Goal: Task Accomplishment & Management: Manage account settings

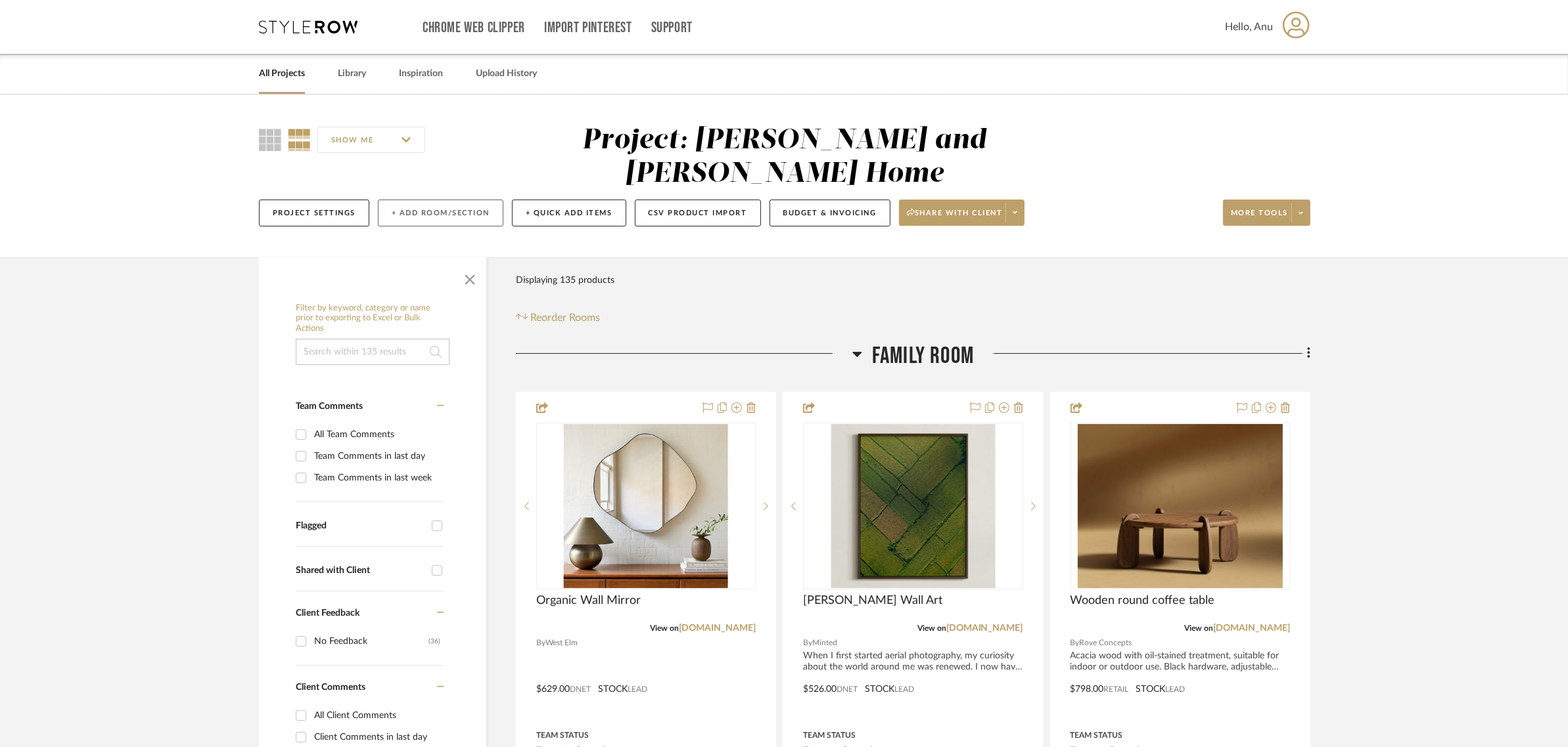
click at [400, 199] on button "+ Add Room/Section" at bounding box center [441, 213] width 126 height 27
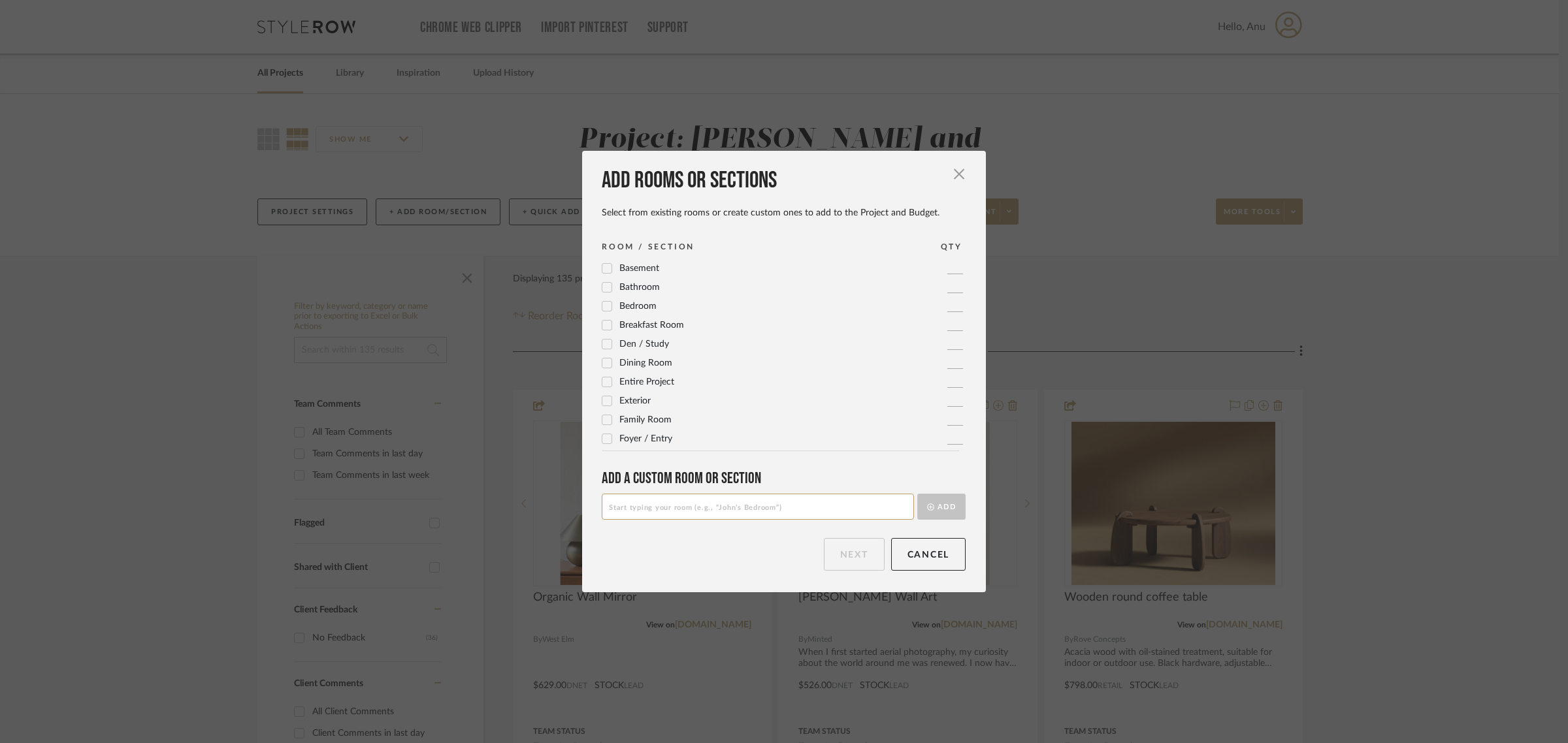
click at [636, 508] on input at bounding box center [758, 506] width 312 height 26
type input "Views"
click at [945, 501] on button "Add" at bounding box center [942, 506] width 48 height 26
click at [841, 559] on button "Next" at bounding box center [854, 554] width 61 height 33
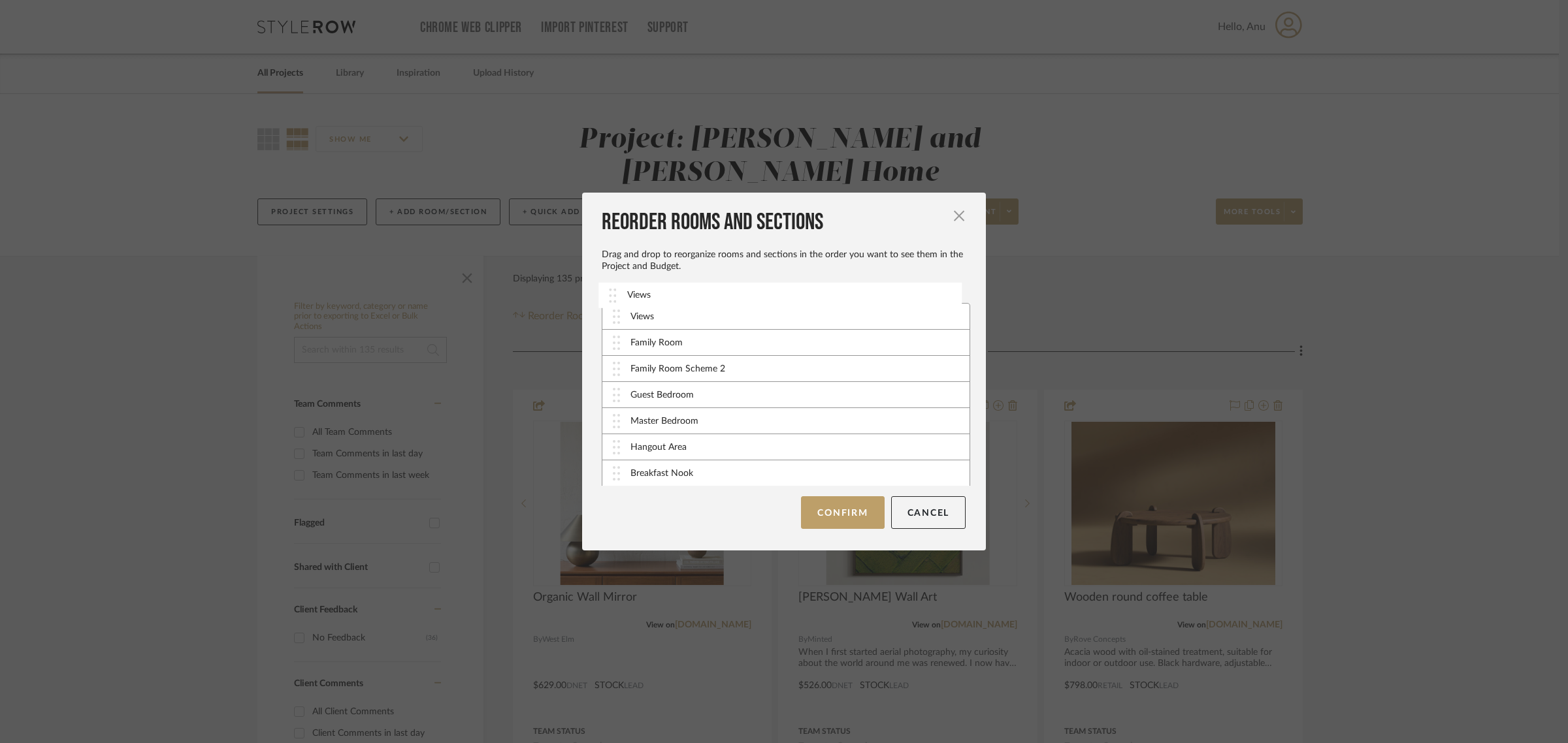
drag, startPoint x: 662, startPoint y: 470, endPoint x: 663, endPoint y: 292, distance: 178.0
click at [832, 510] on button "Confirm" at bounding box center [842, 512] width 83 height 33
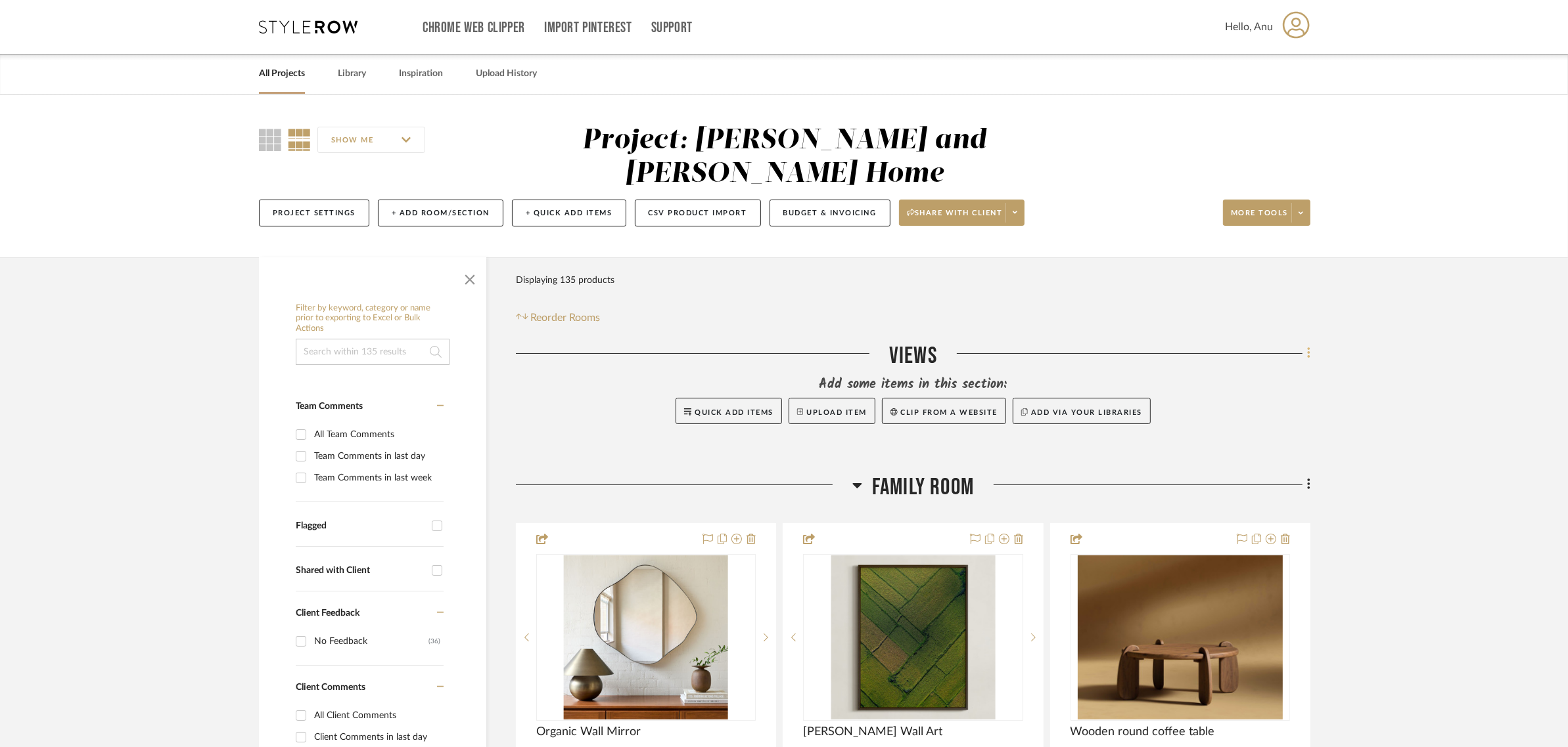
click at [1309, 346] on icon at bounding box center [1309, 353] width 4 height 14
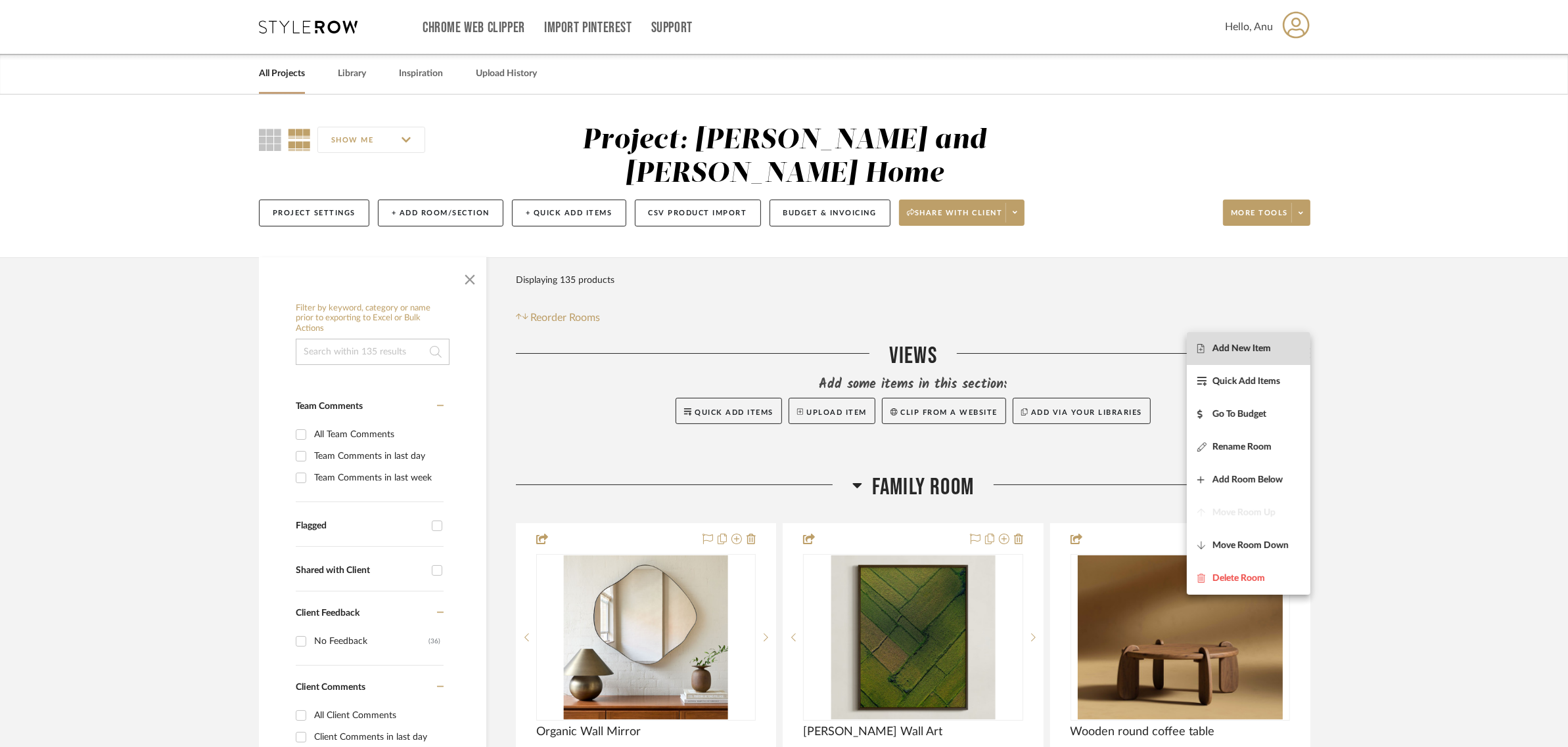
click at [1236, 343] on span "Add New Item" at bounding box center [1241, 349] width 58 height 11
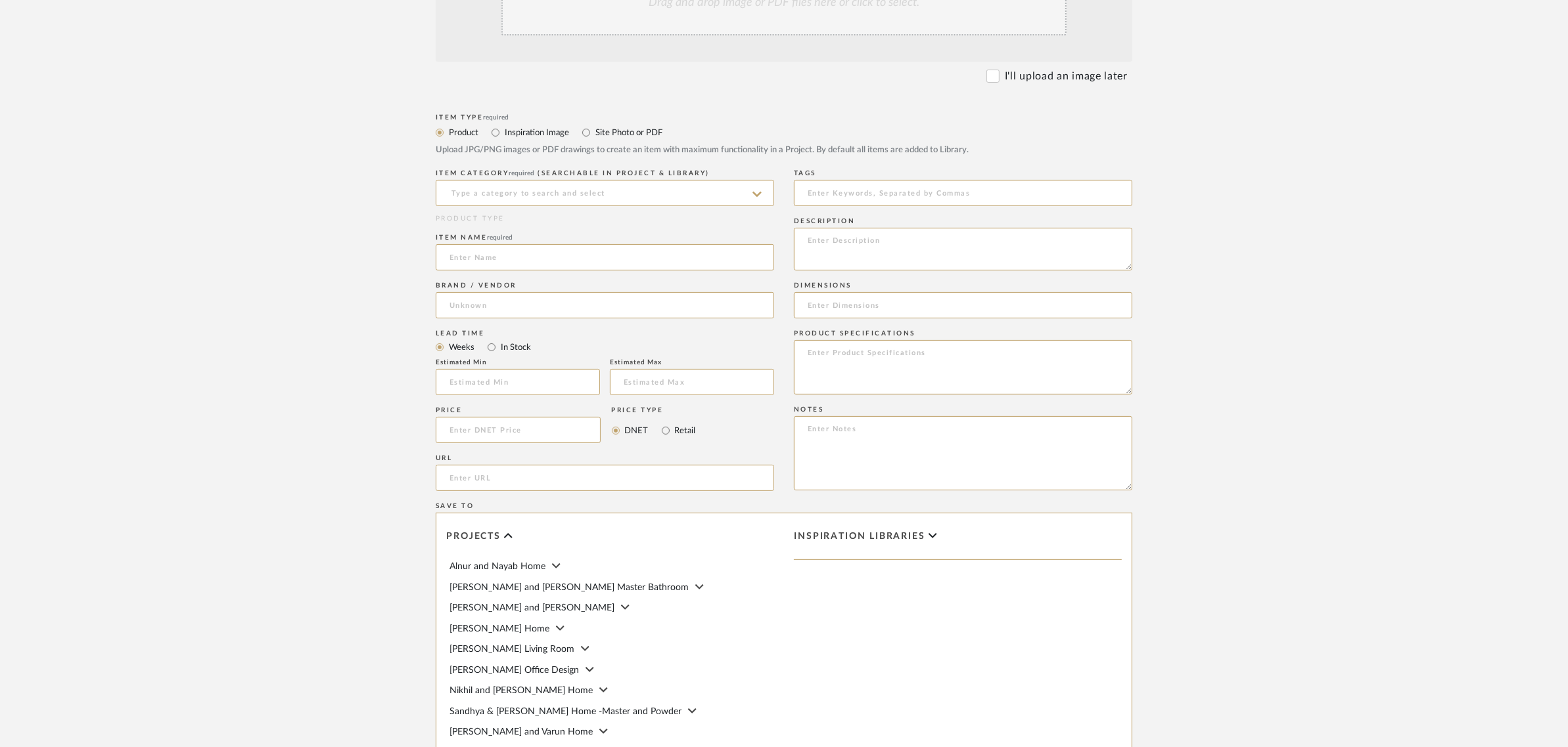
scroll to position [410, 0]
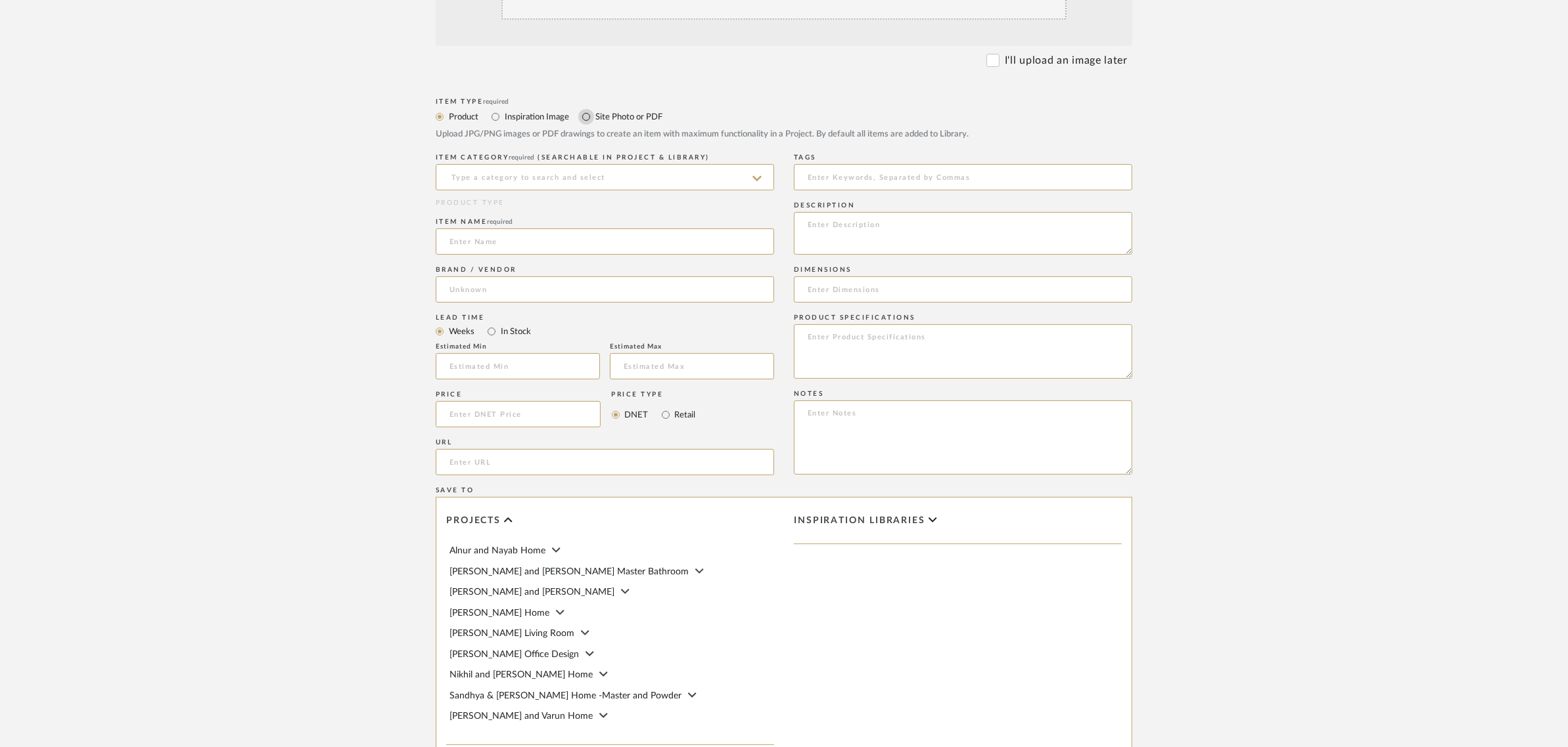
click at [586, 120] on input "Site Photo or PDF" at bounding box center [586, 116] width 16 height 16
radio input "true"
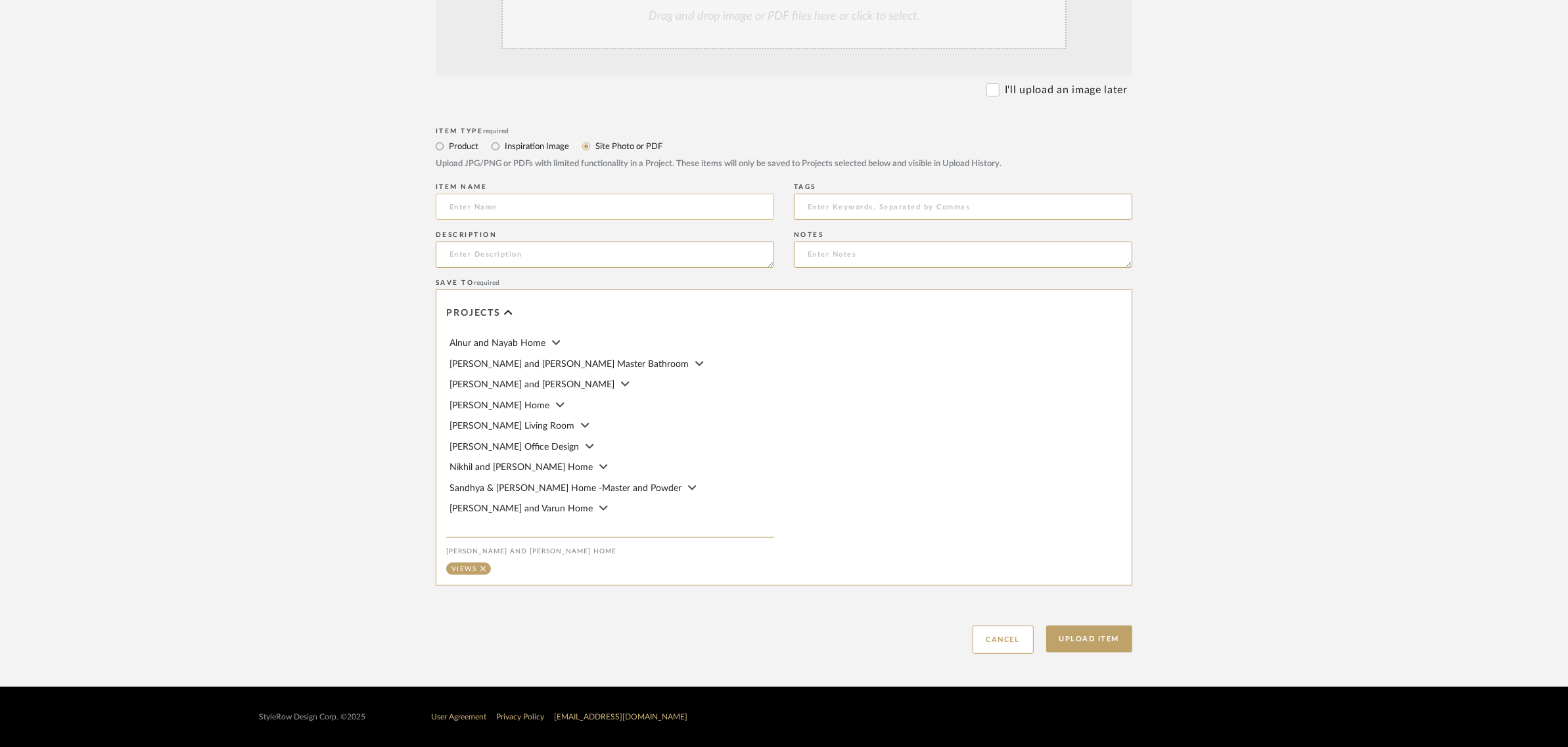
click at [520, 201] on input at bounding box center [605, 207] width 338 height 26
type input "Family Room Views"
click at [1086, 638] on button "Upload Item" at bounding box center [1089, 640] width 87 height 27
click at [904, 31] on icon at bounding box center [906, 30] width 9 height 9
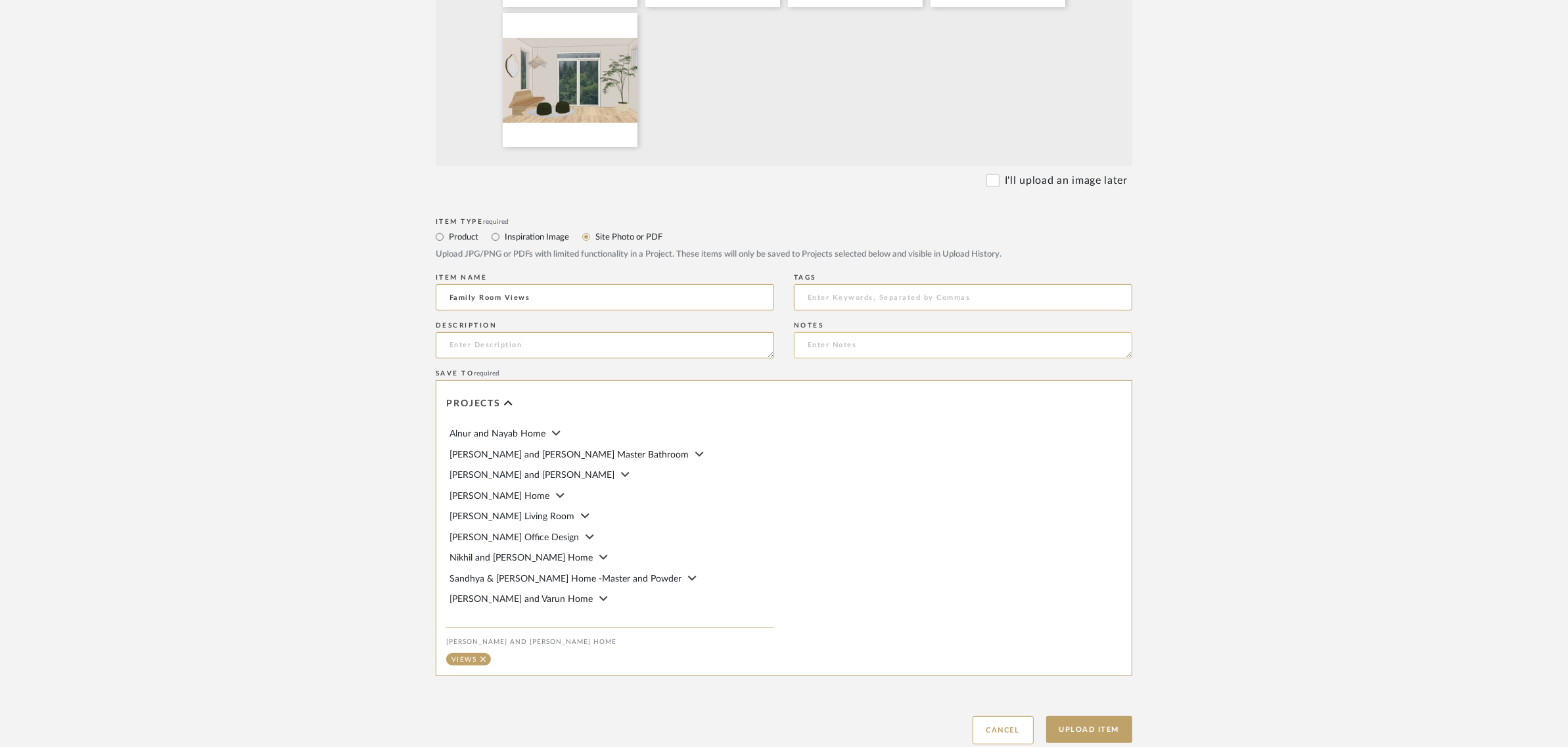
scroll to position [662, 0]
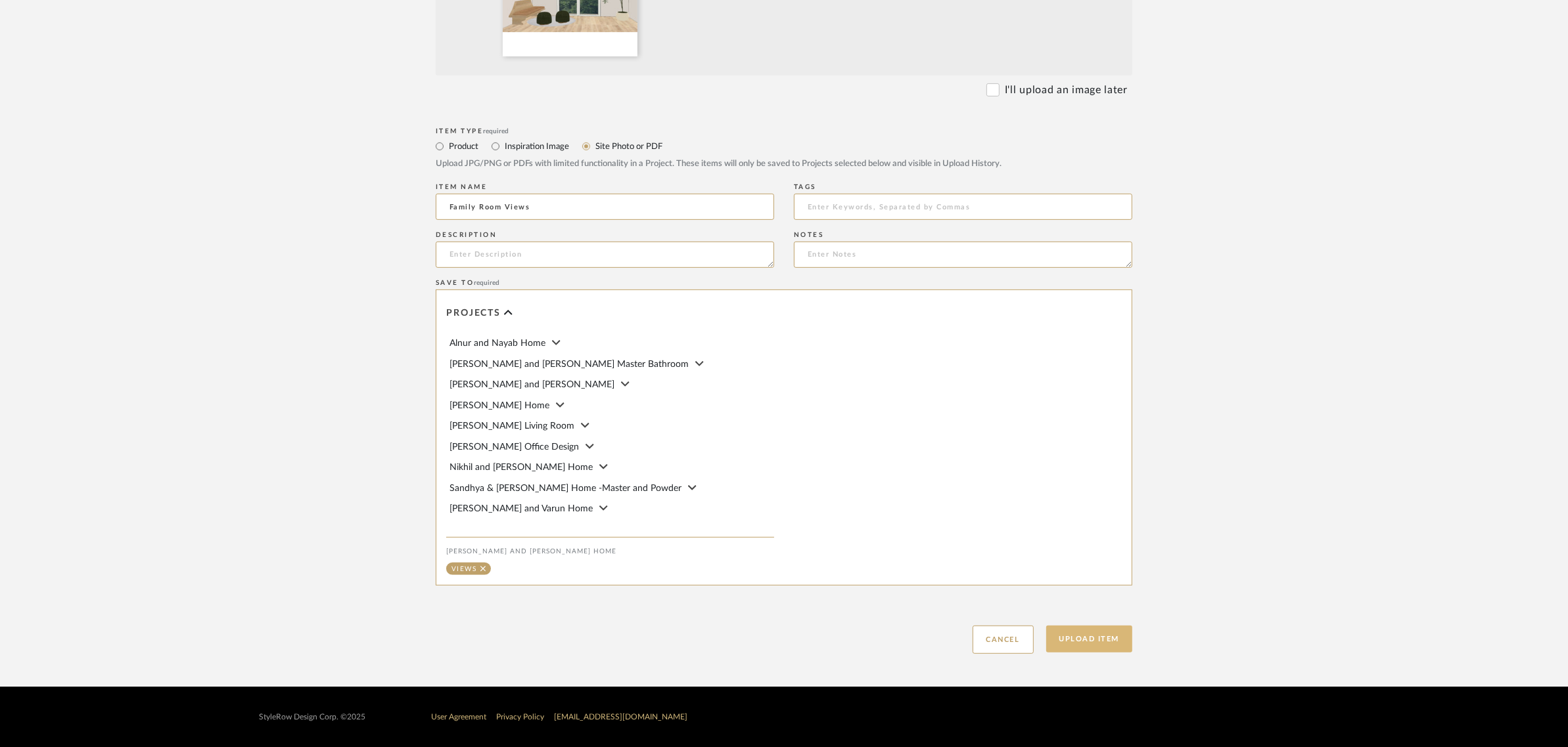
click at [1067, 639] on button "Upload Item" at bounding box center [1089, 640] width 87 height 27
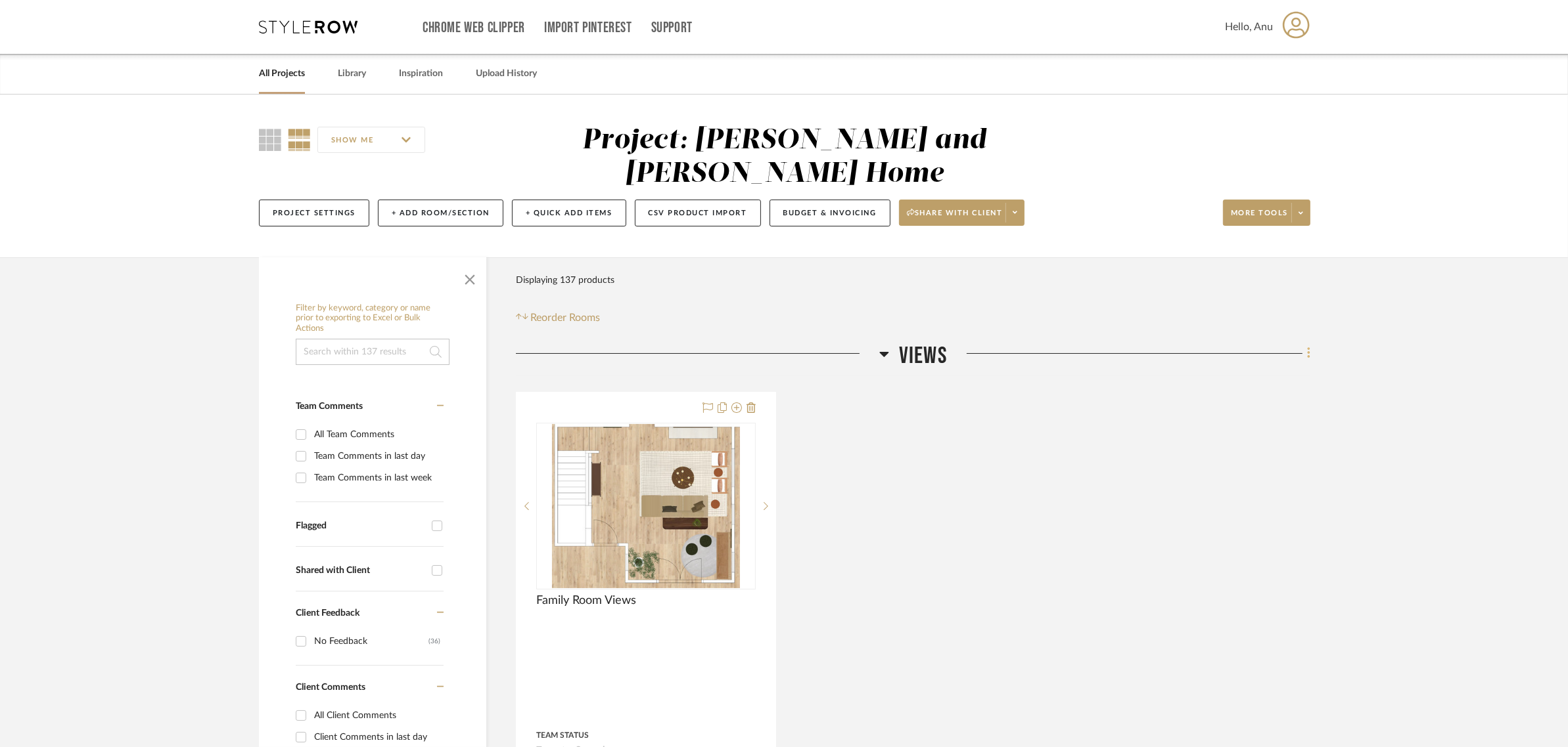
click at [1308, 346] on icon at bounding box center [1309, 353] width 4 height 14
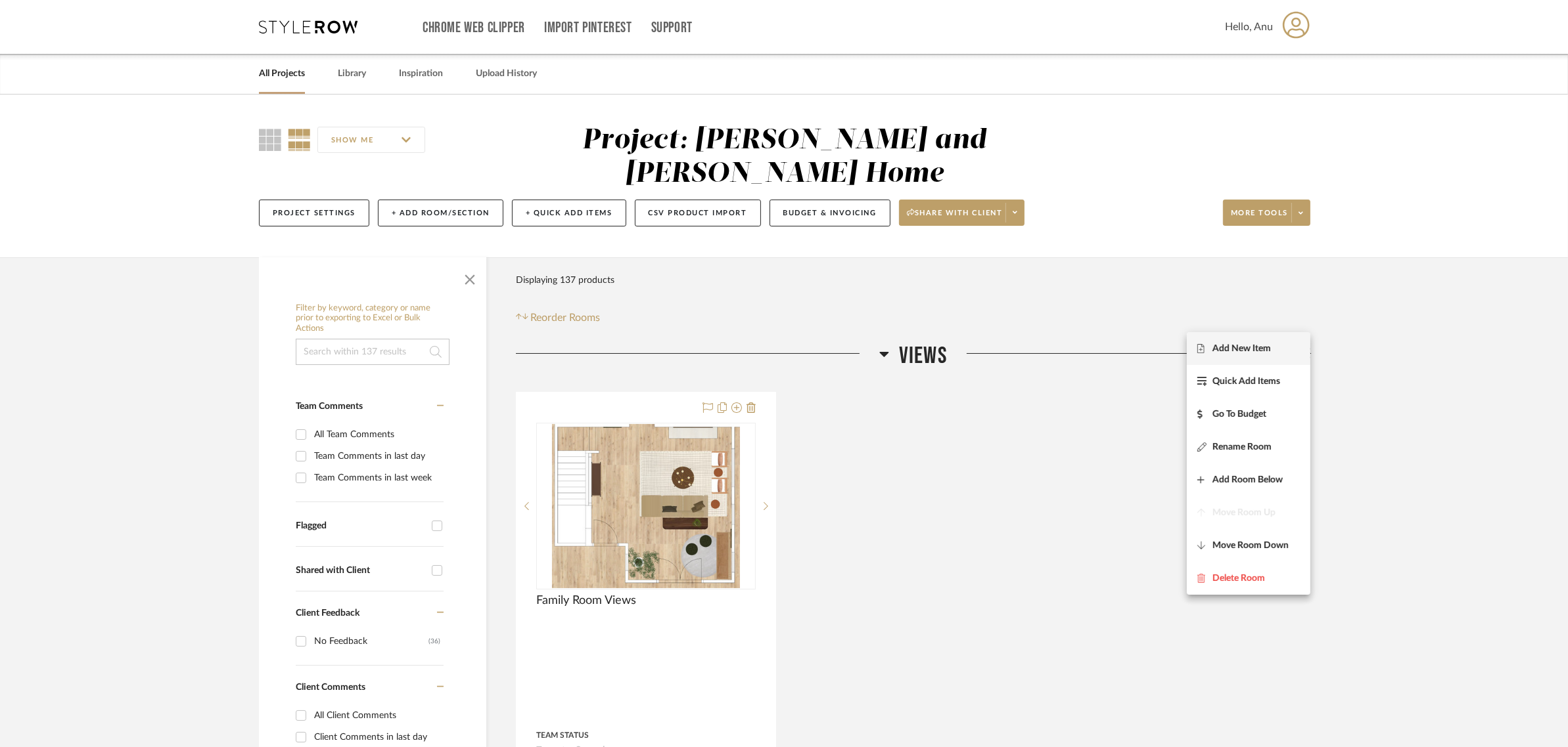
click at [1237, 358] on button "Add New Item" at bounding box center [1248, 349] width 124 height 33
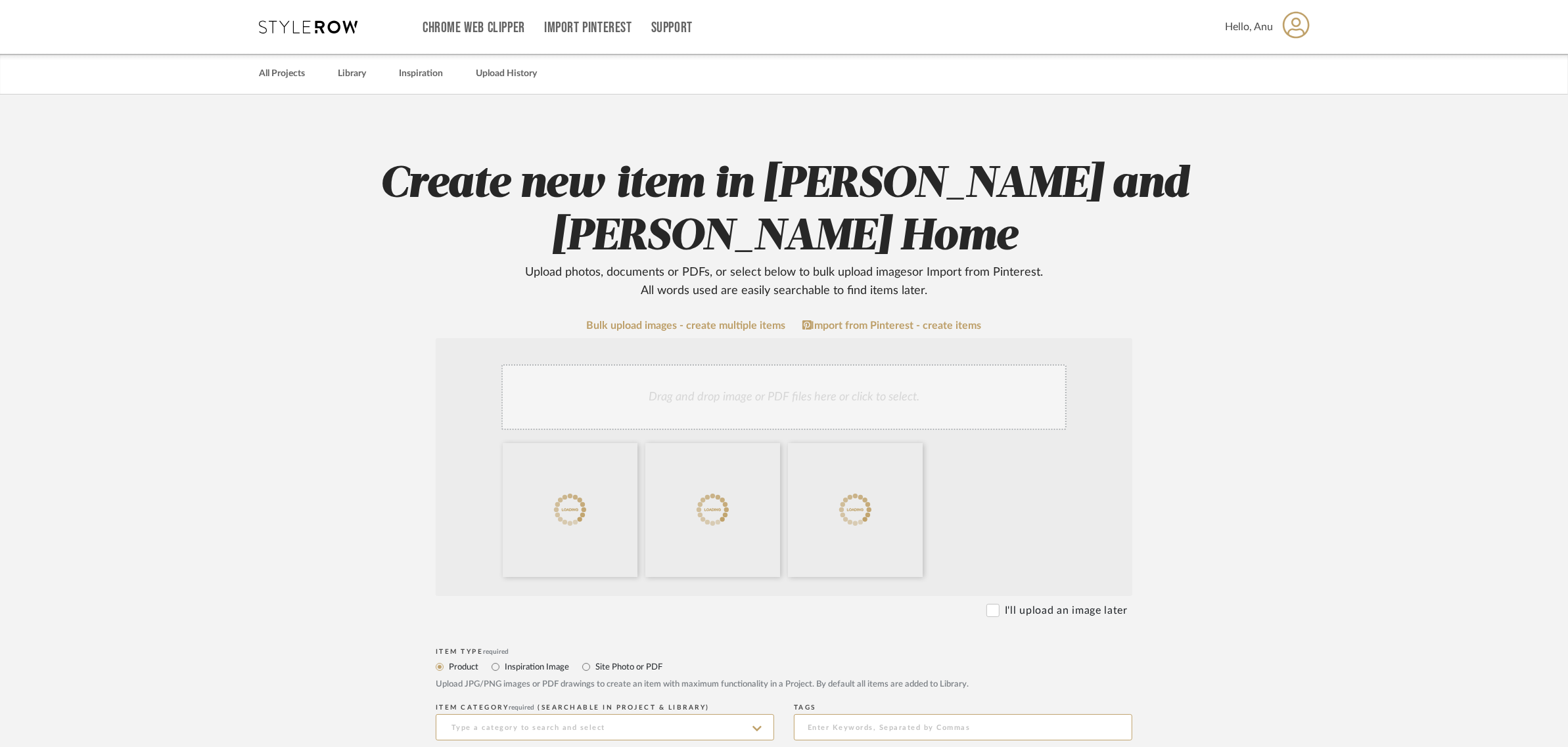
scroll to position [493, 0]
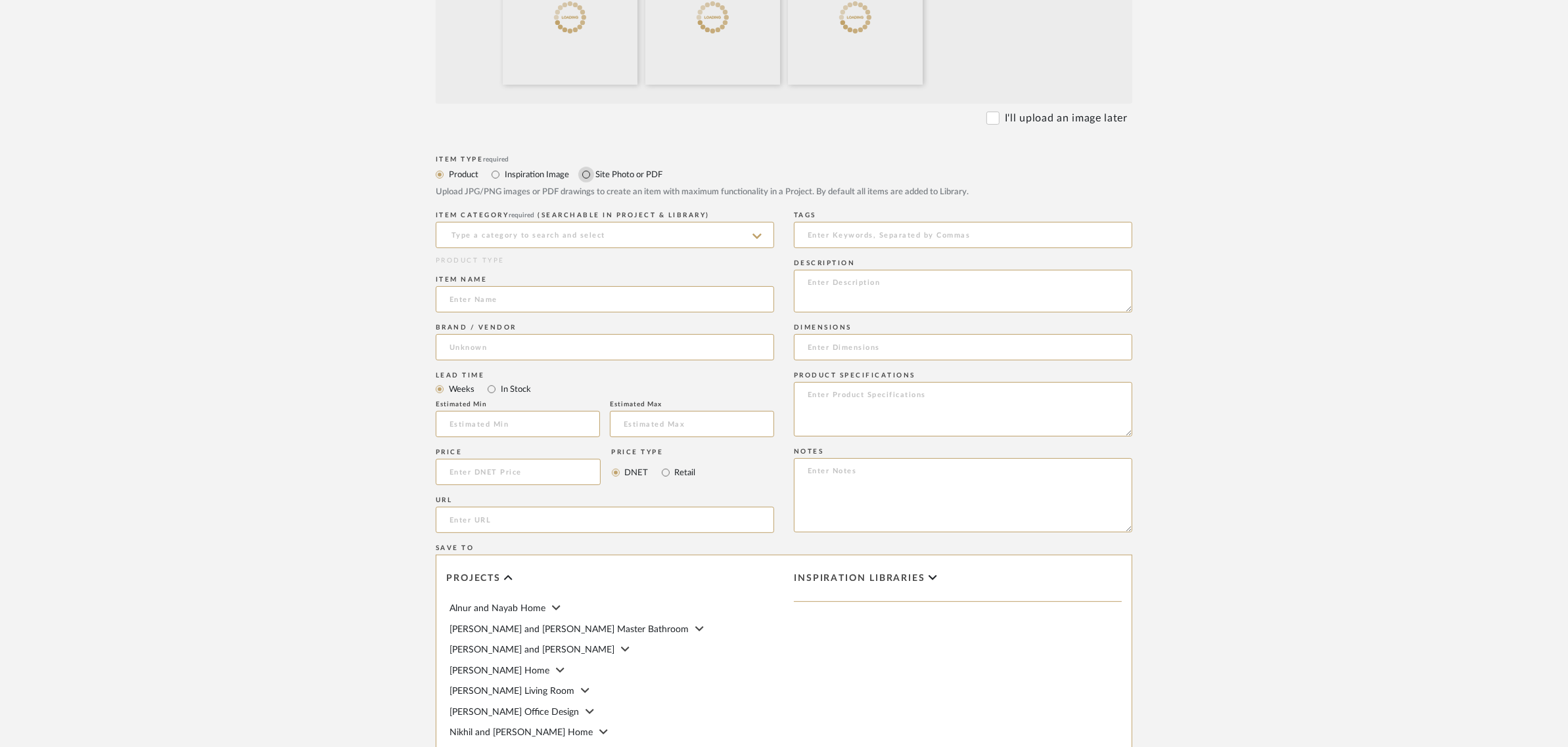
click at [586, 174] on input "Site Photo or PDF" at bounding box center [586, 174] width 16 height 16
radio input "true"
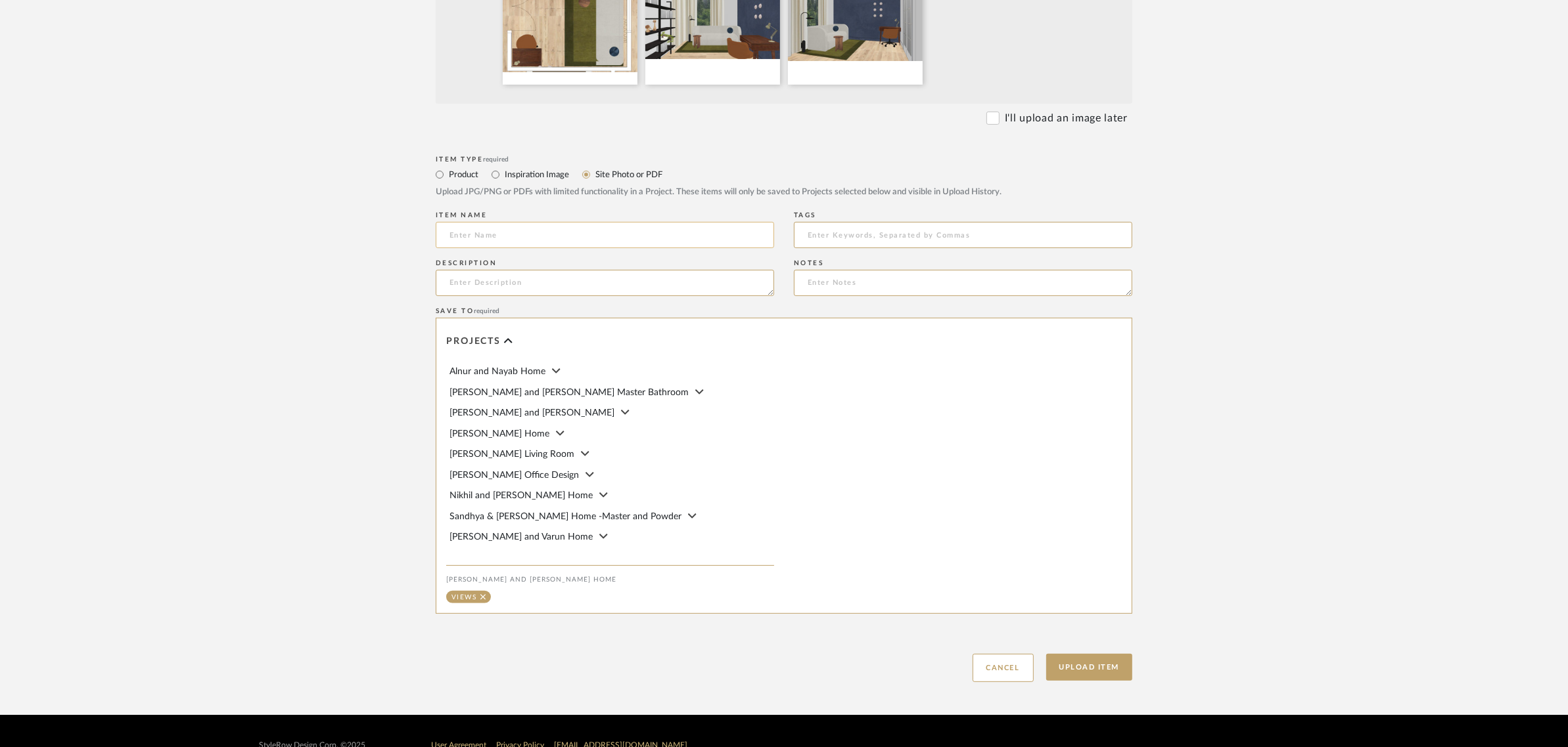
click at [474, 234] on input at bounding box center [605, 235] width 338 height 26
type input "Guest Bedroom Views"
click at [1090, 663] on button "Upload Item" at bounding box center [1089, 667] width 87 height 27
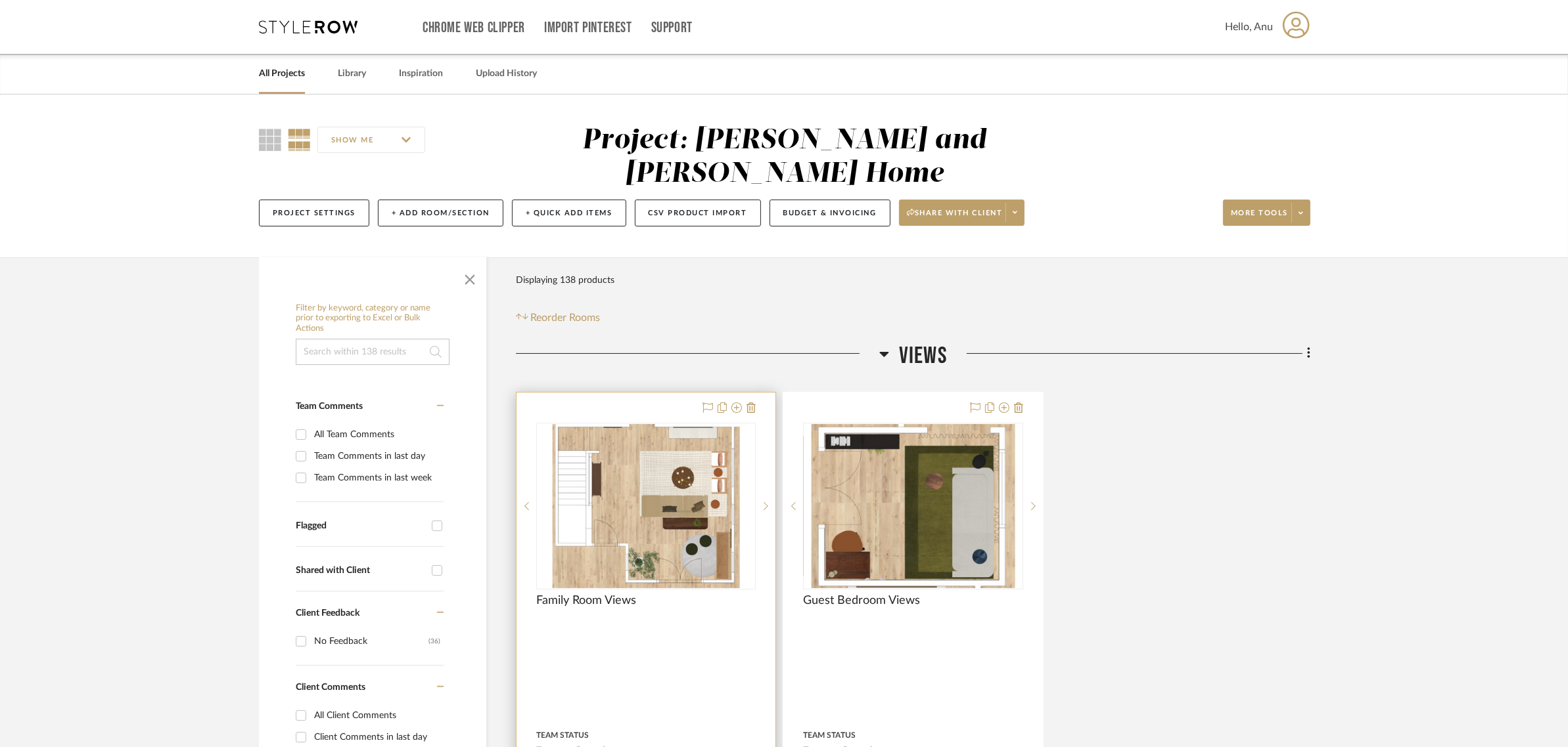
click at [645, 393] on div at bounding box center [645, 680] width 259 height 575
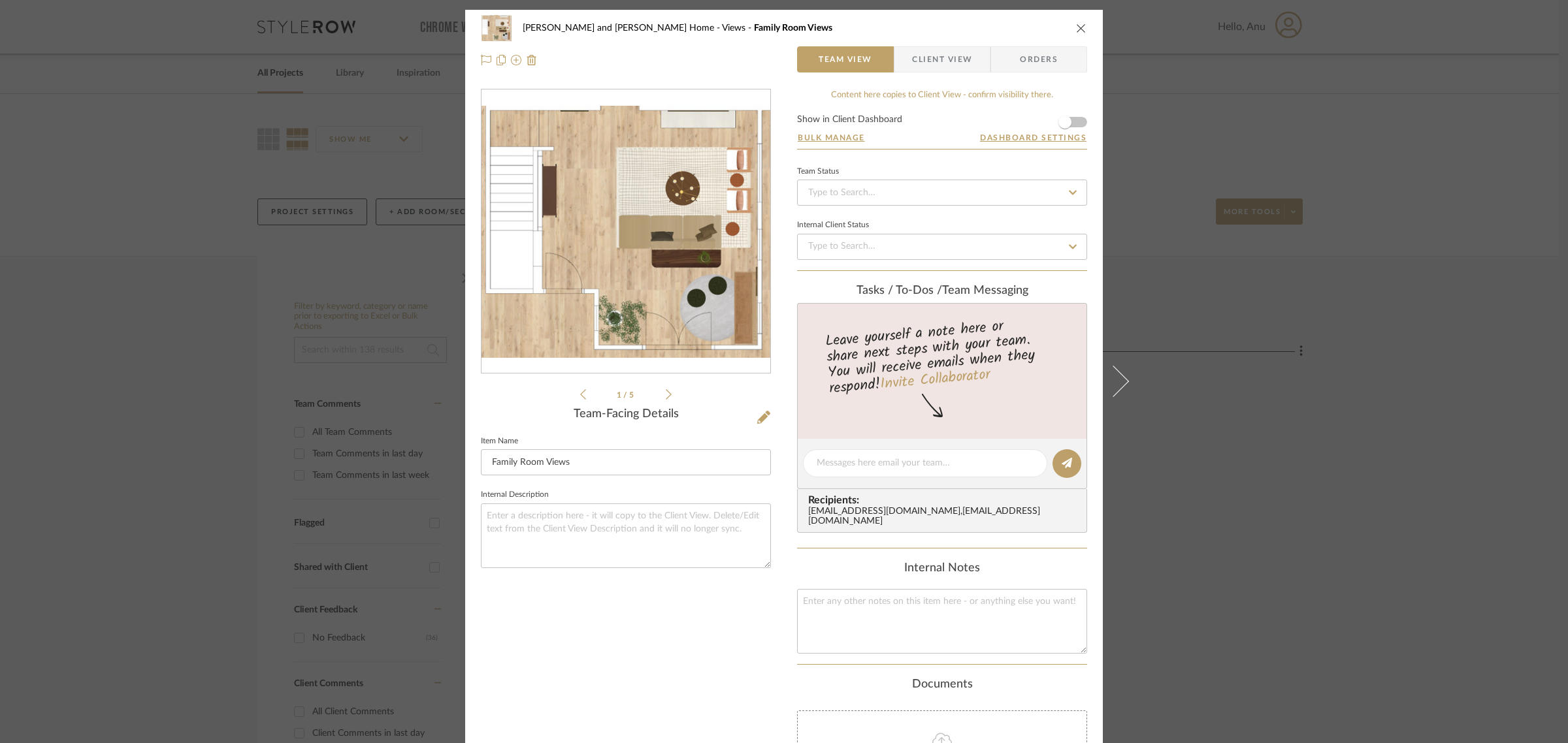
click at [915, 54] on span "Client View" at bounding box center [942, 59] width 60 height 26
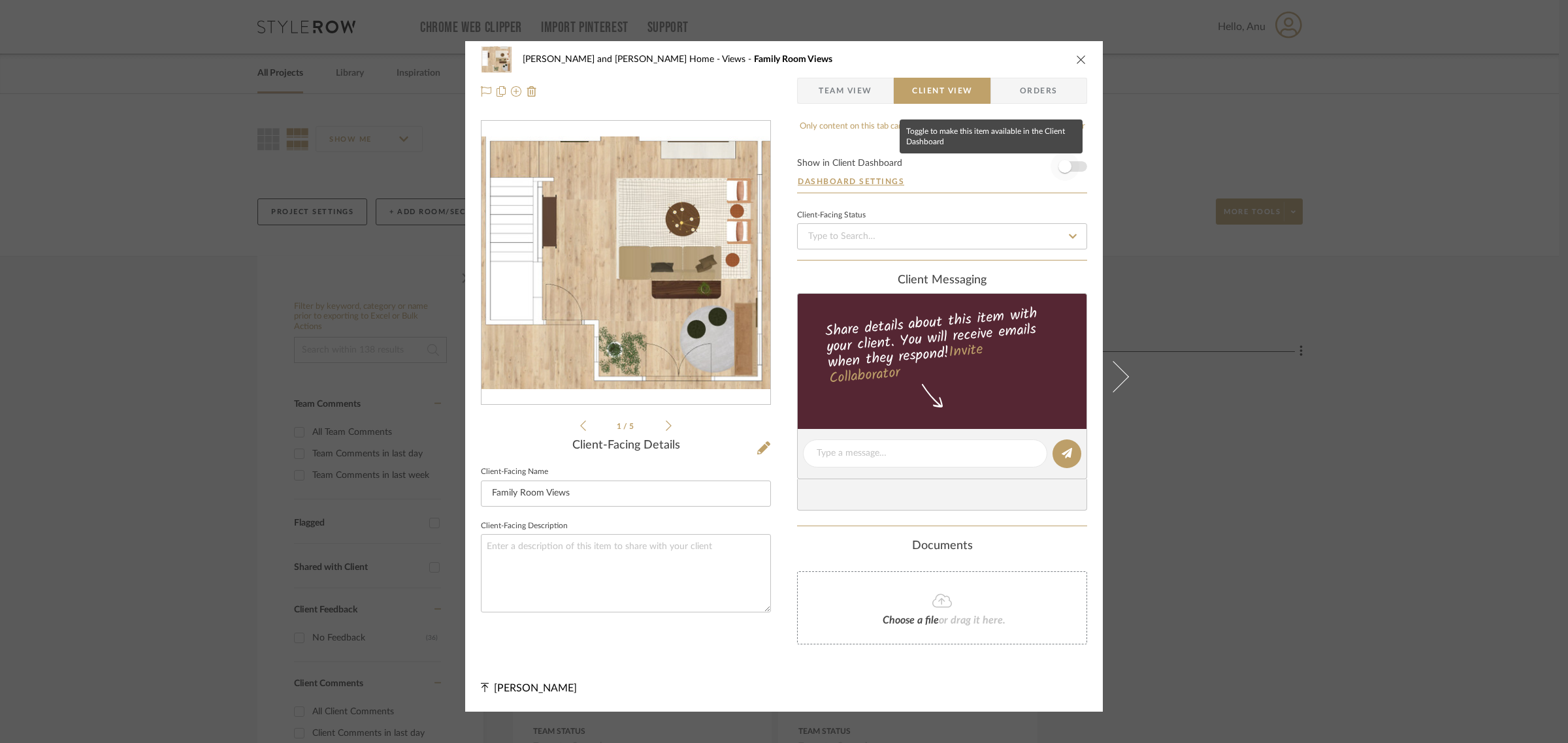
click at [1061, 171] on span "button" at bounding box center [1065, 166] width 13 height 13
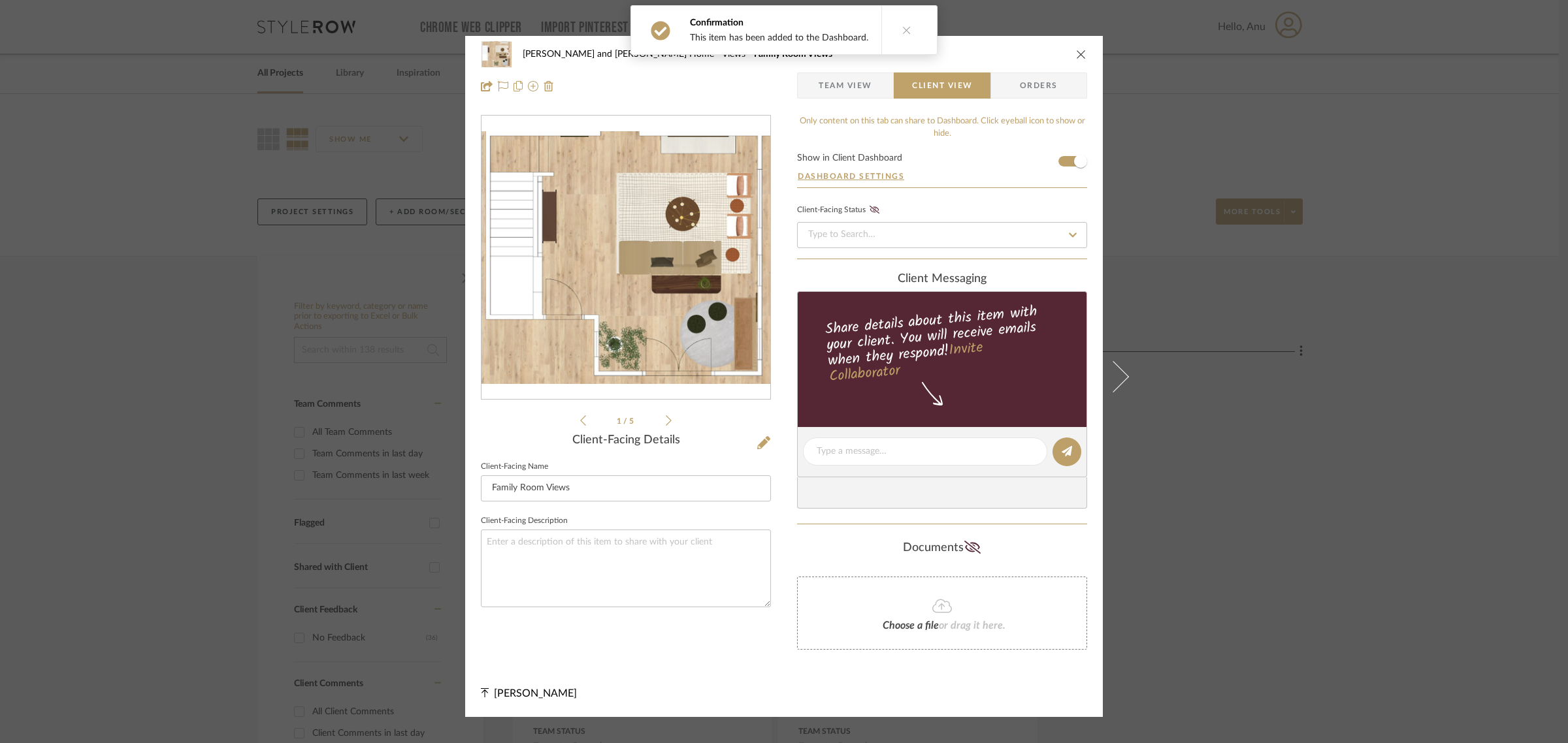
click at [1236, 368] on div "Sharika and Ashish Home Views Family Room Views Team View Client View Orders 1 …" at bounding box center [784, 371] width 1568 height 743
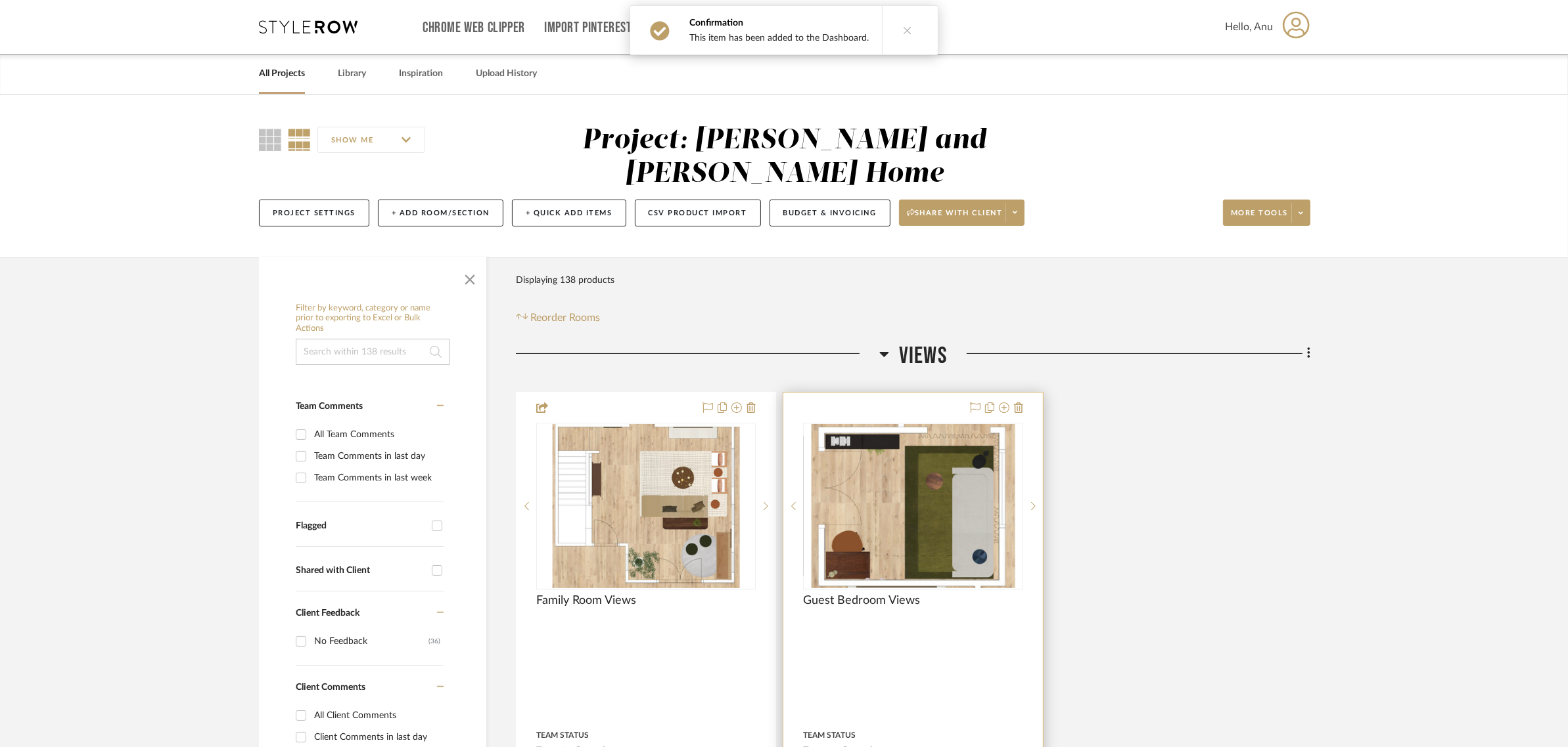
click at [885, 393] on div at bounding box center [913, 680] width 259 height 575
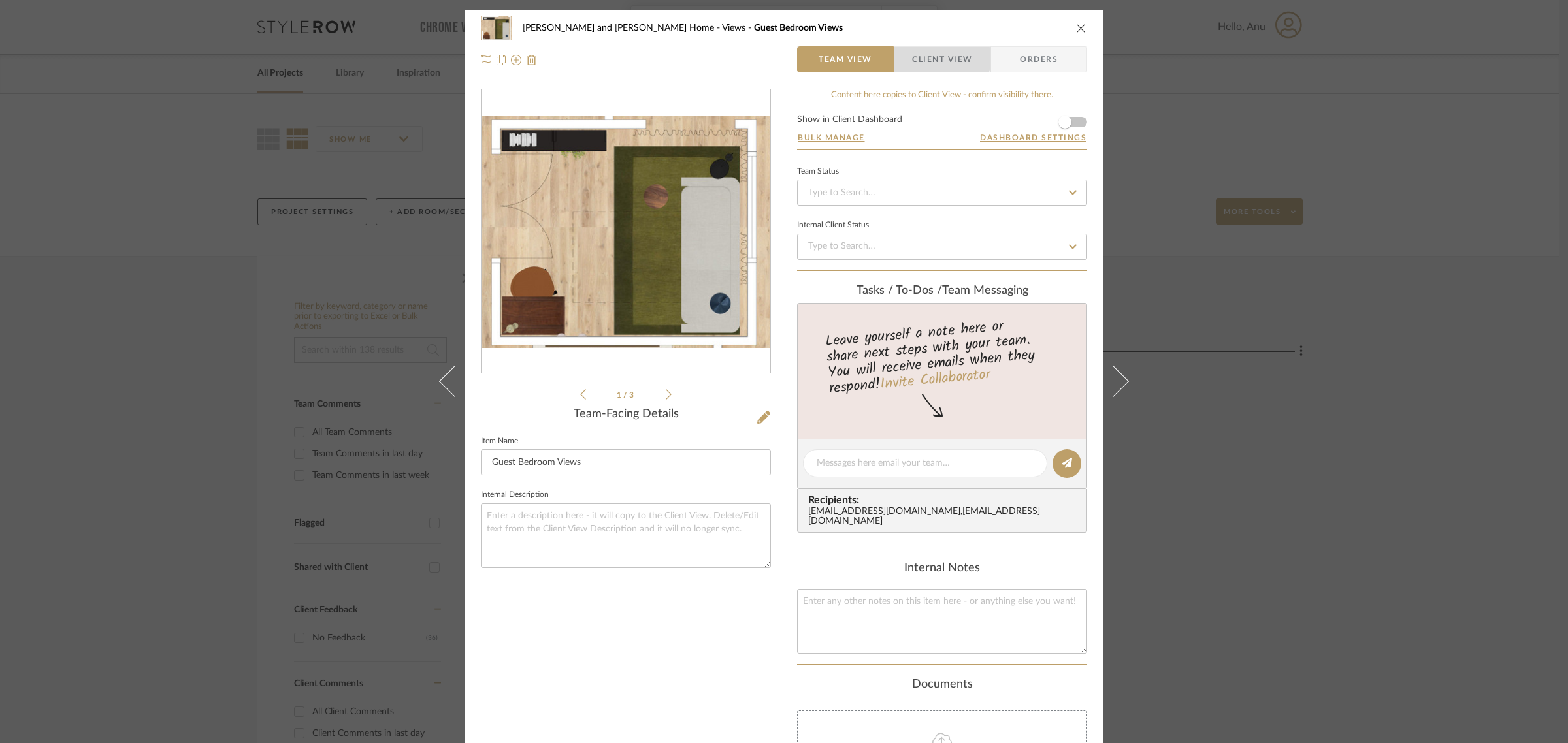
click at [938, 58] on span "Client View" at bounding box center [942, 59] width 60 height 26
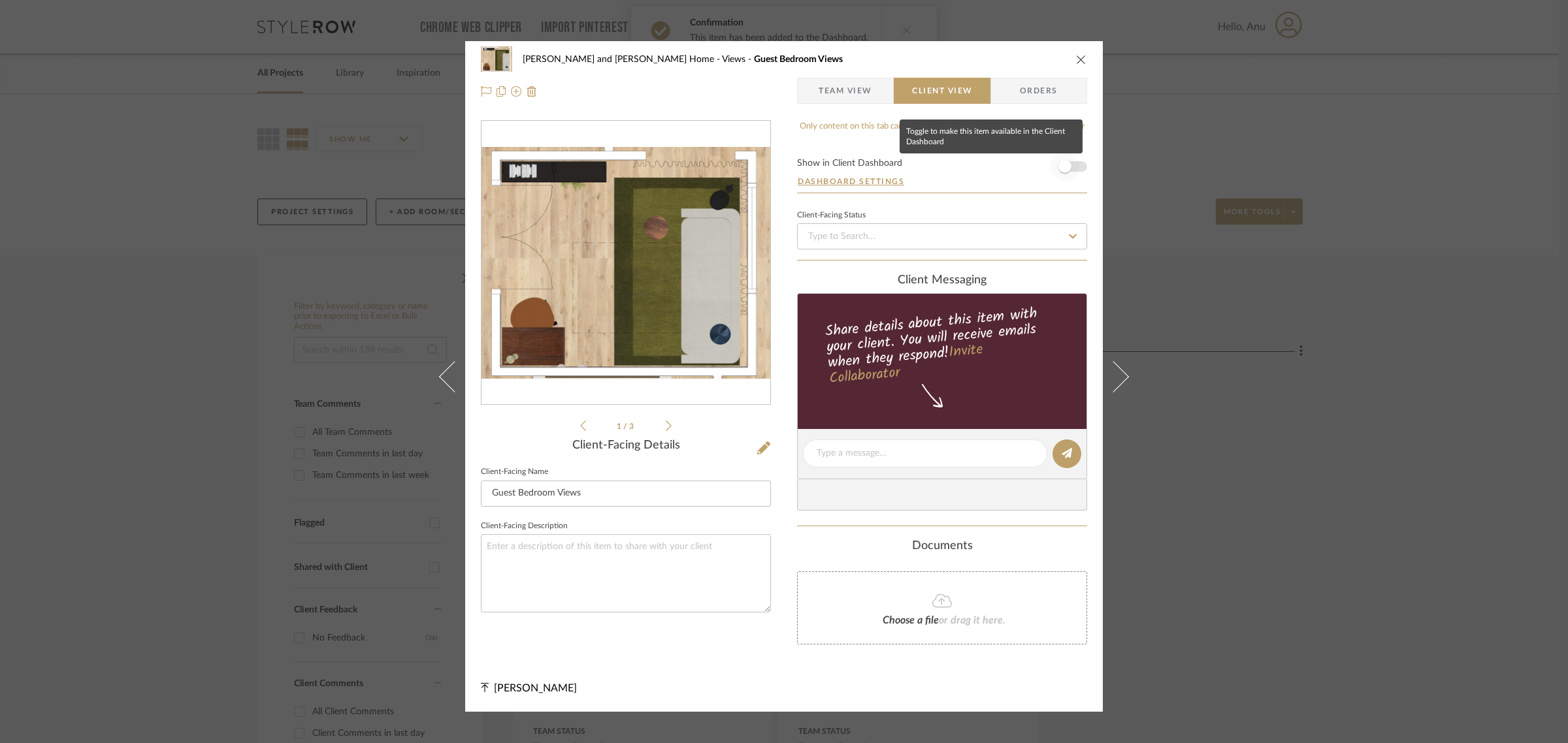
click at [1062, 173] on span "button" at bounding box center [1065, 166] width 29 height 29
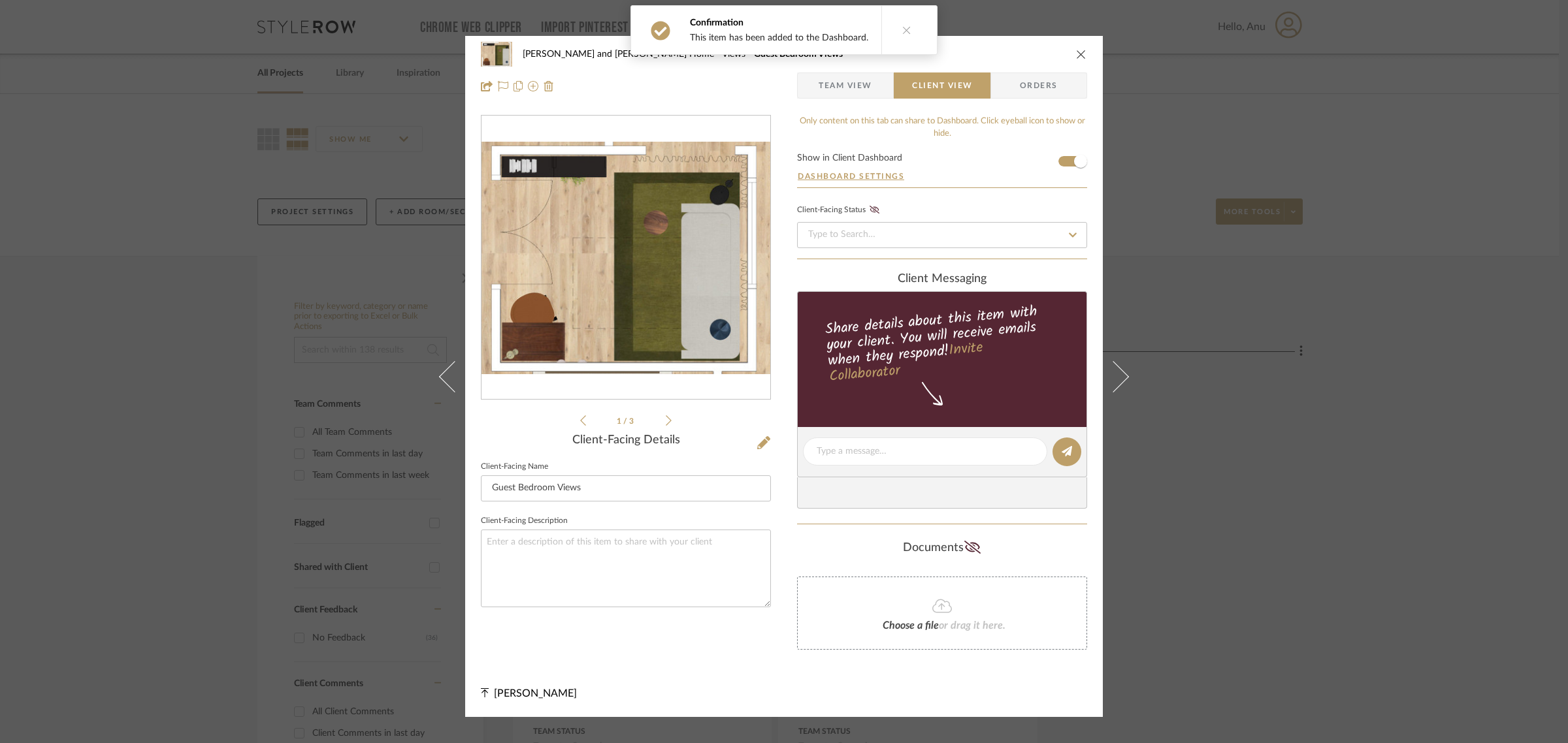
click at [1277, 465] on div "Sharika and Ashish Home Views Guest Bedroom Views Team View Client View Orders …" at bounding box center [784, 371] width 1568 height 743
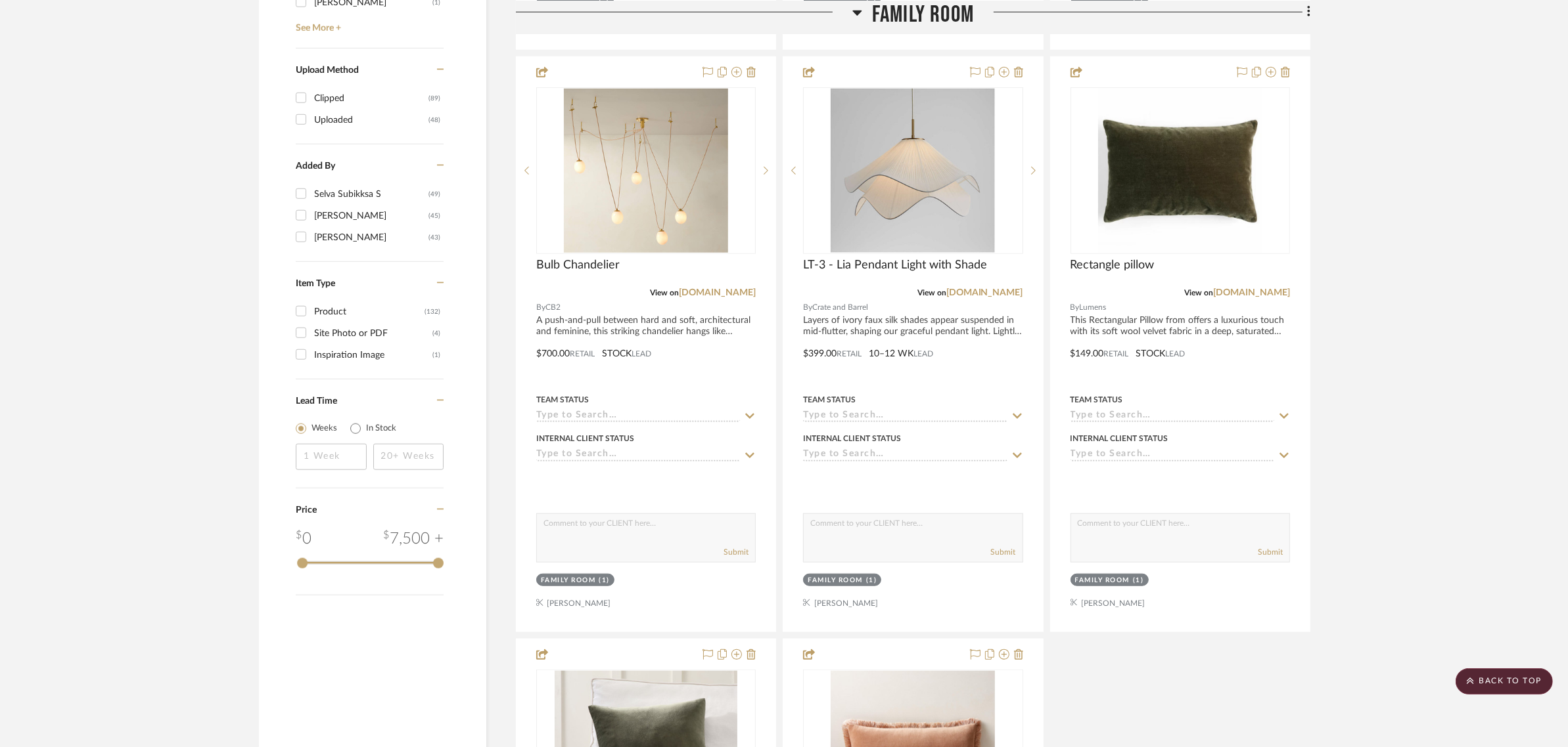
scroll to position [1314, 0]
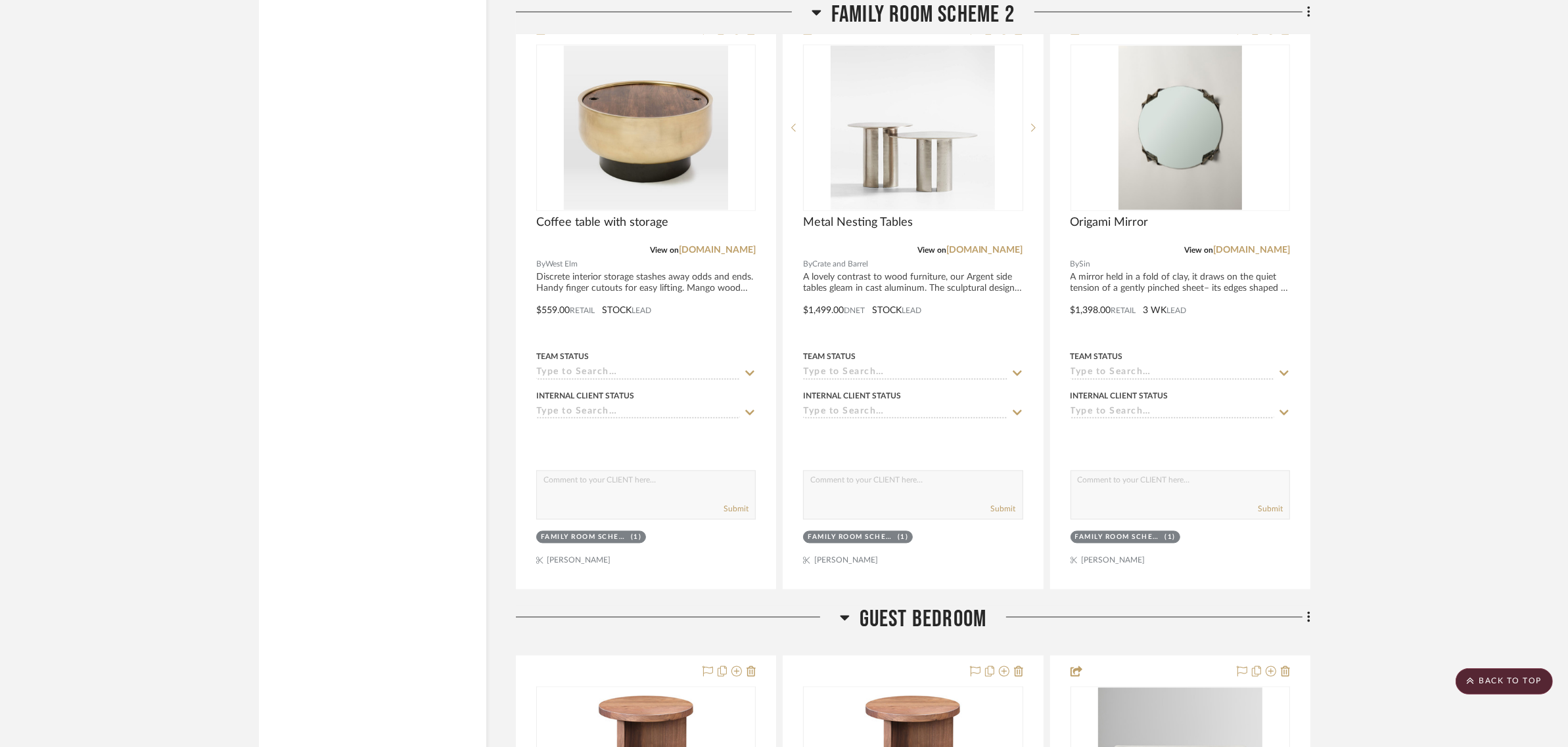
scroll to position [3283, 0]
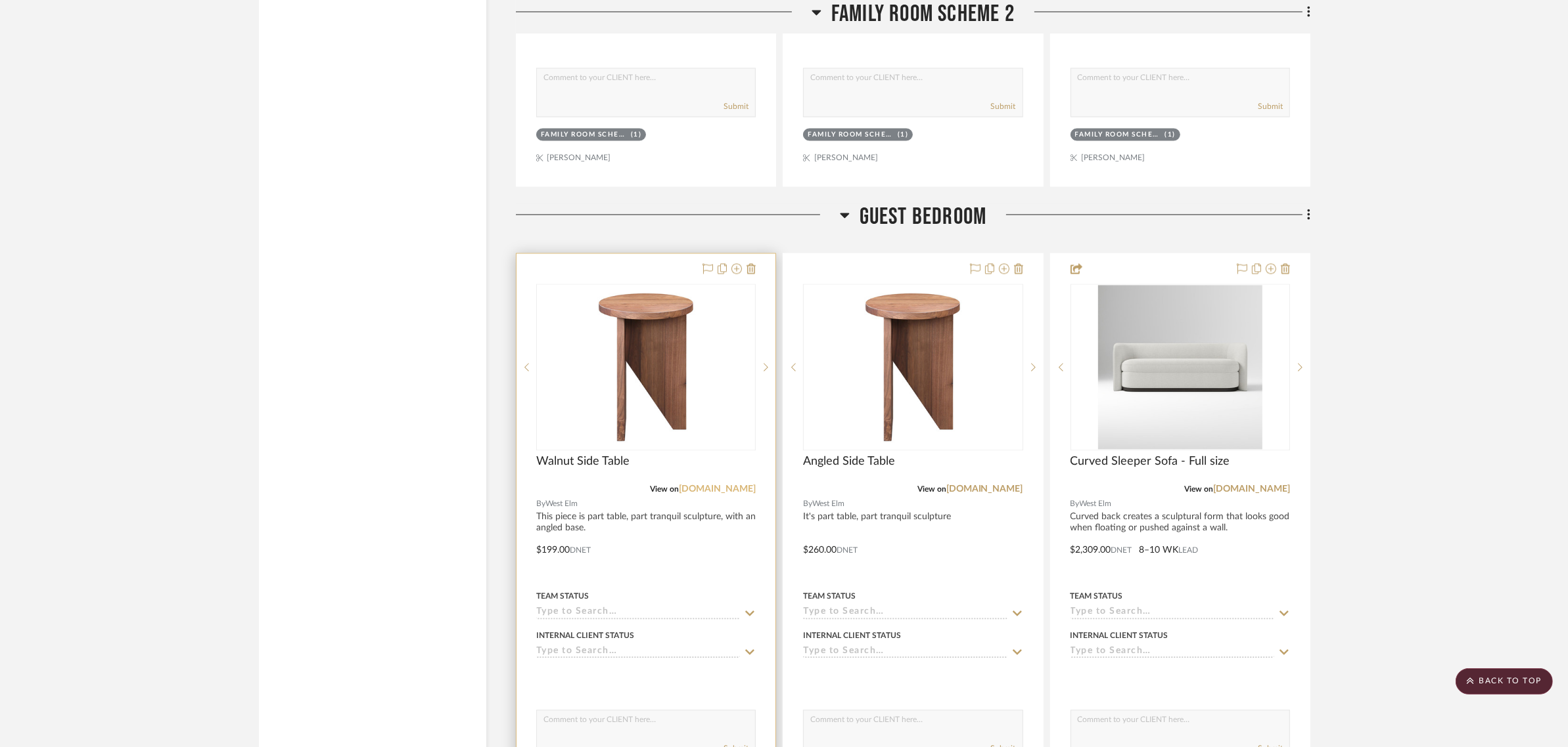
click at [706, 485] on link "[DOMAIN_NAME]" at bounding box center [717, 489] width 77 height 9
click at [751, 264] on icon at bounding box center [751, 269] width 9 height 11
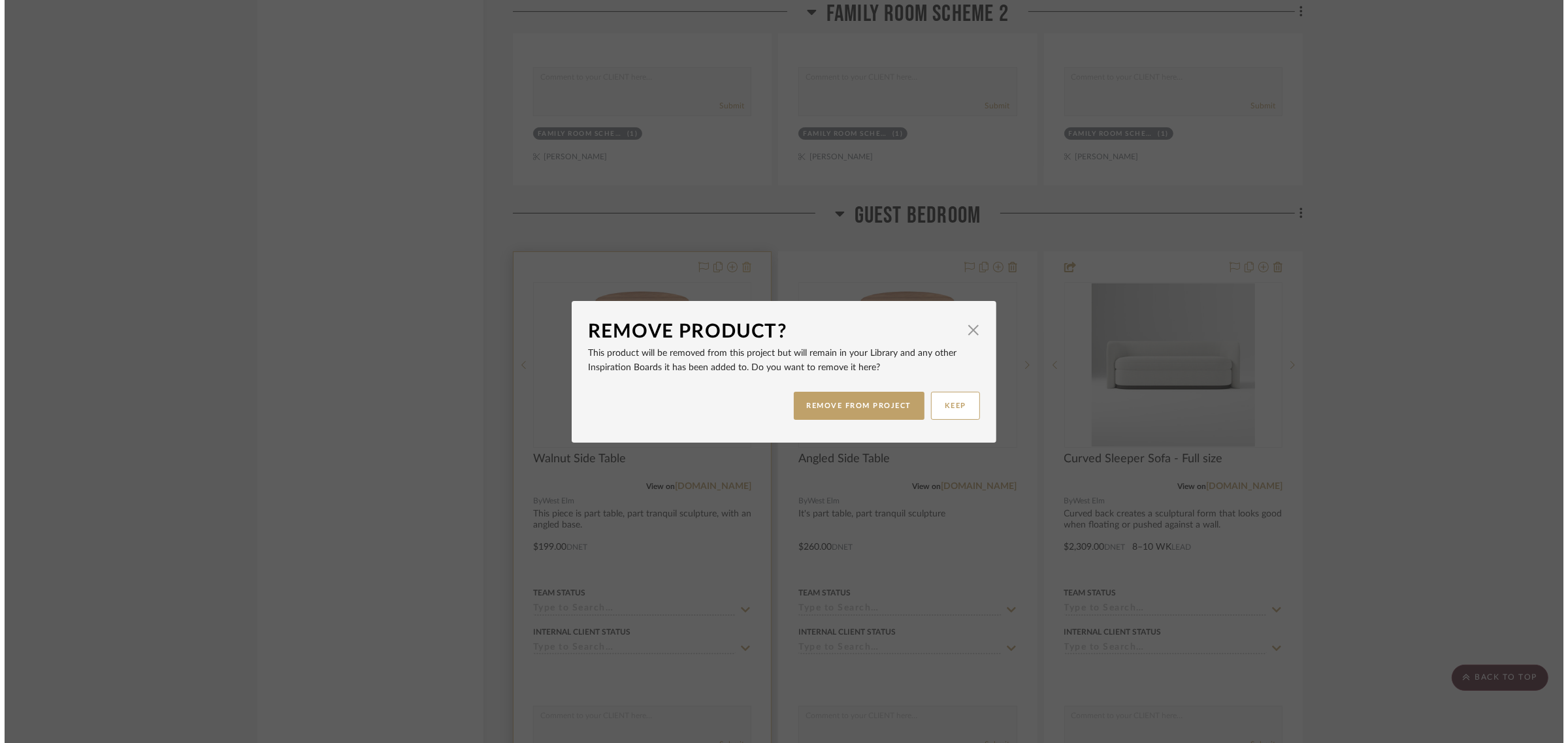
scroll to position [0, 0]
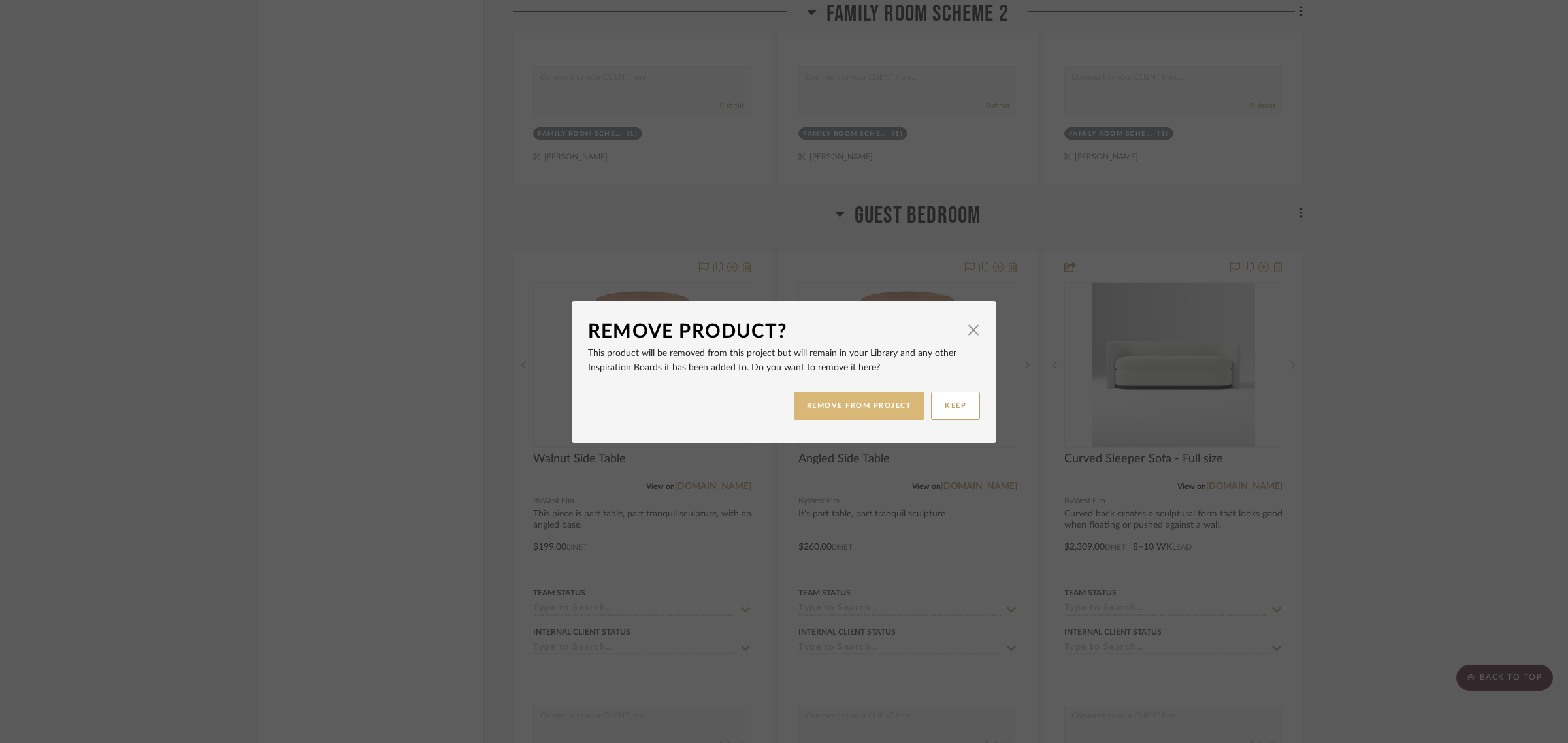
click at [893, 403] on button "REMOVE FROM PROJECT" at bounding box center [859, 406] width 131 height 28
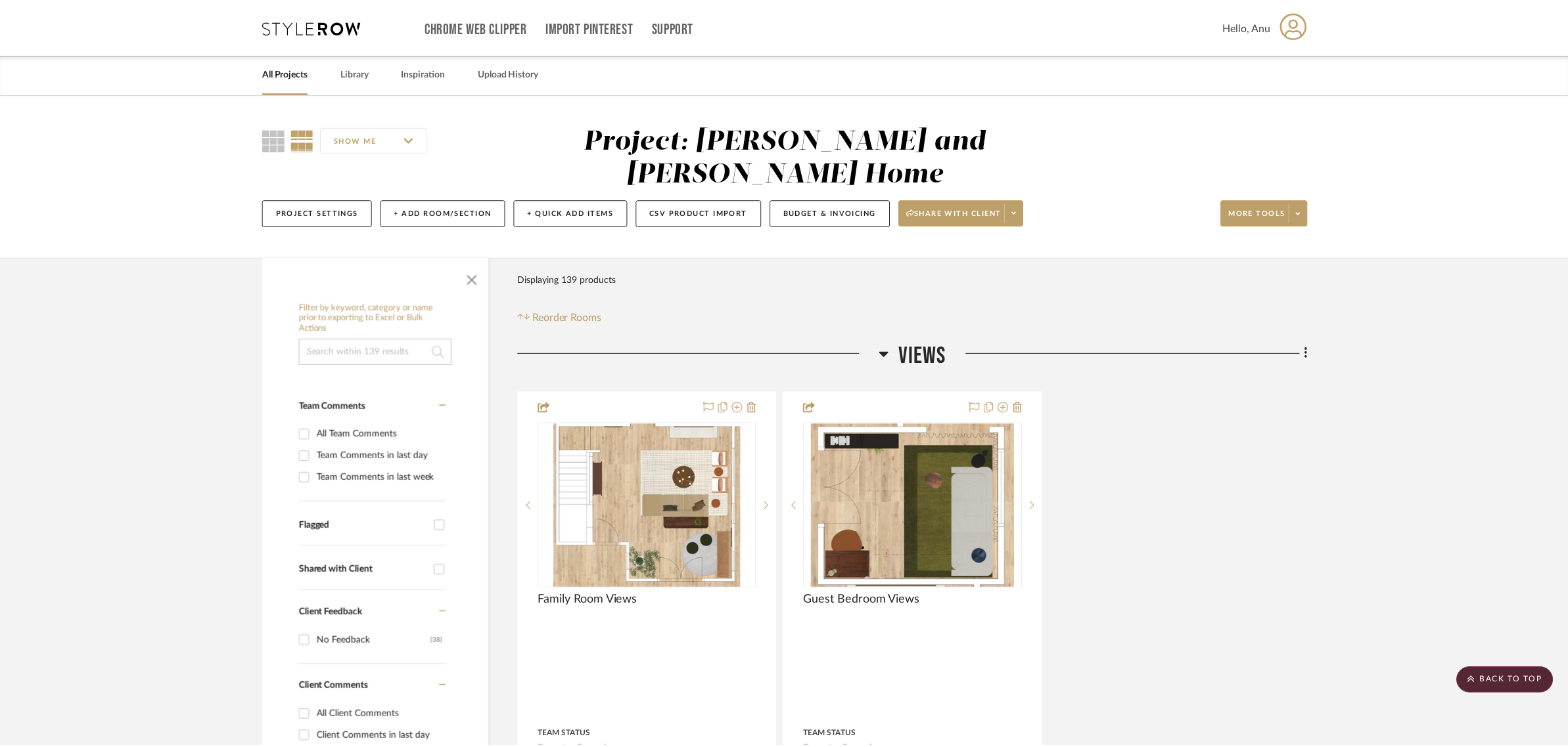
scroll to position [3283, 0]
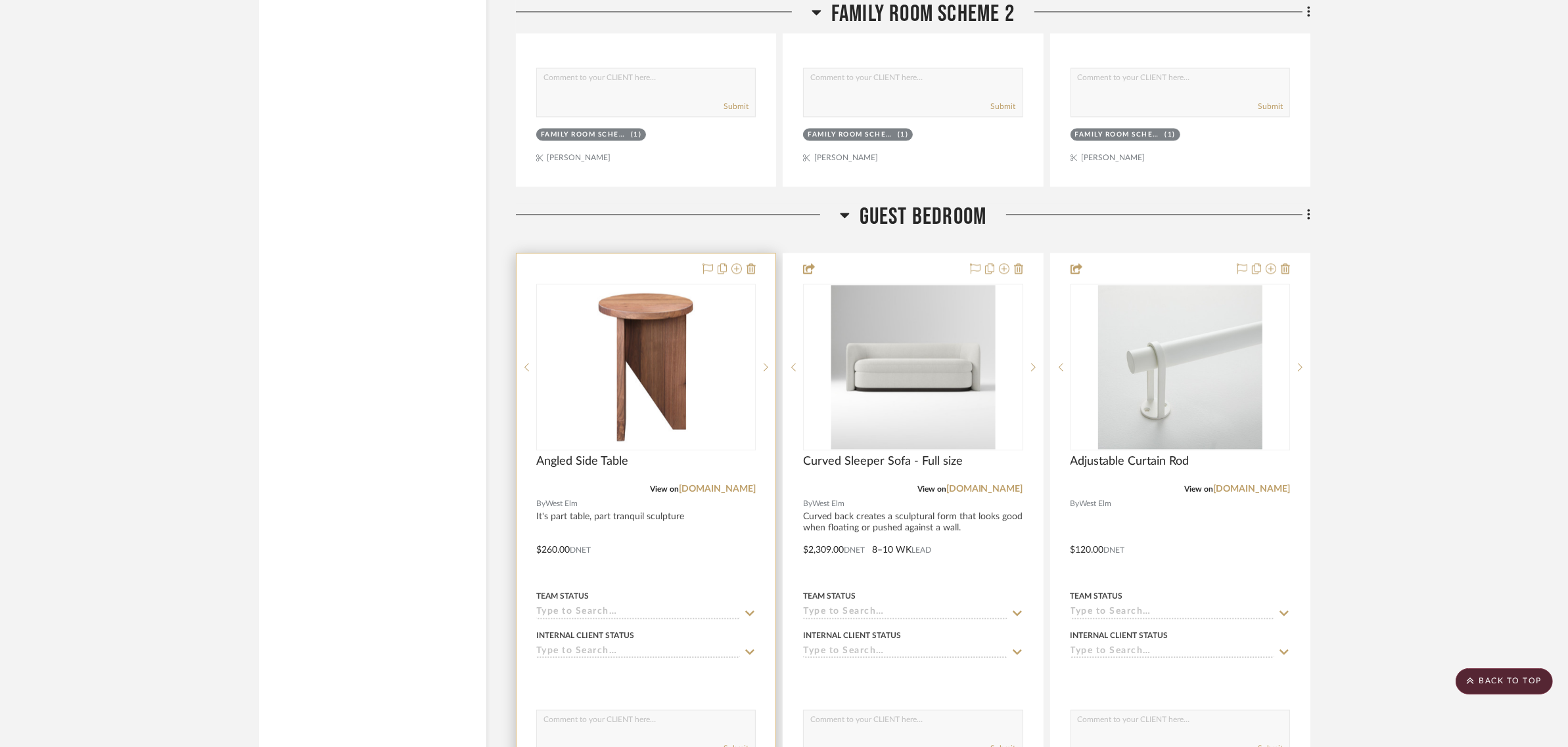
click at [641, 254] on div at bounding box center [645, 541] width 259 height 575
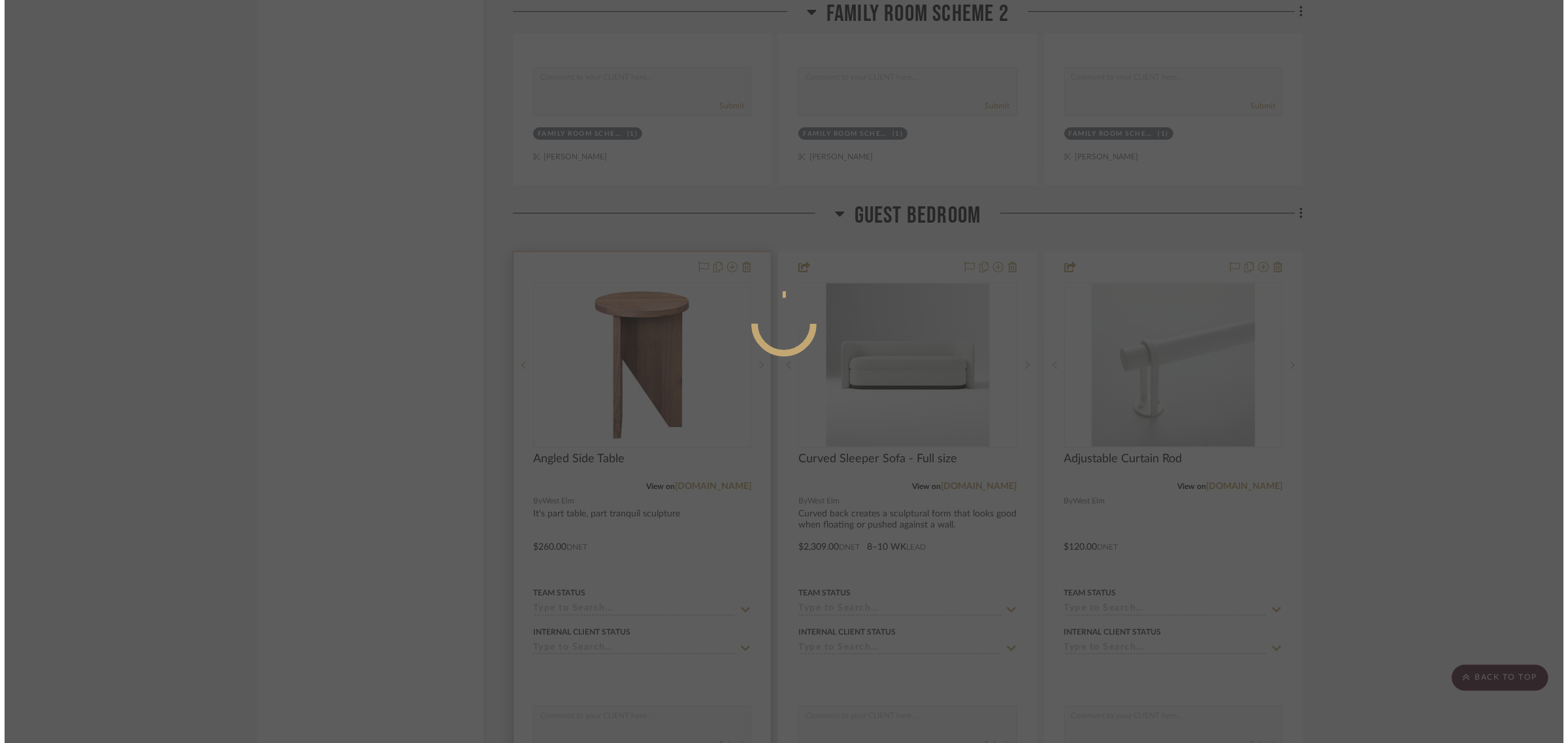
scroll to position [0, 0]
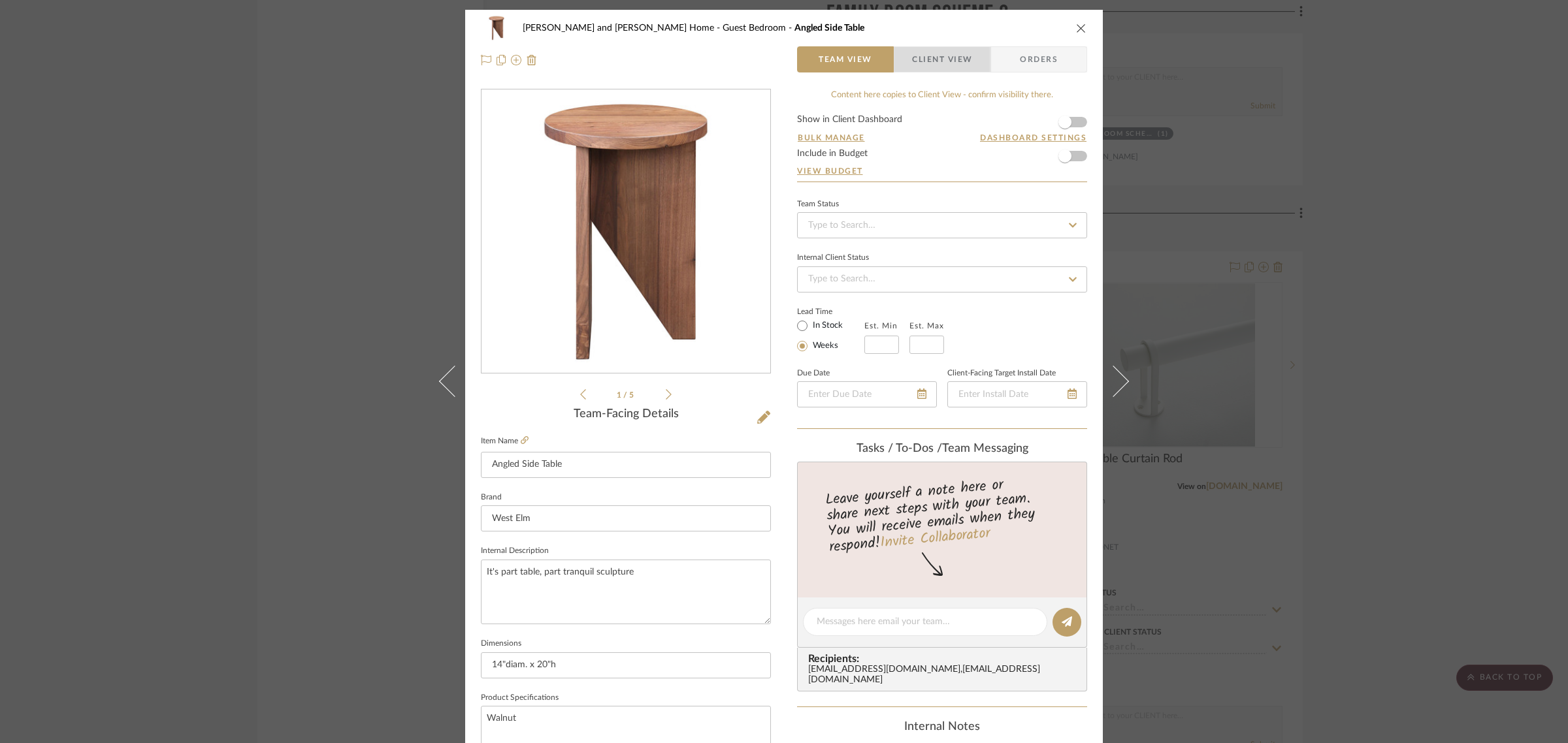
click at [947, 58] on span "Client View" at bounding box center [942, 59] width 60 height 26
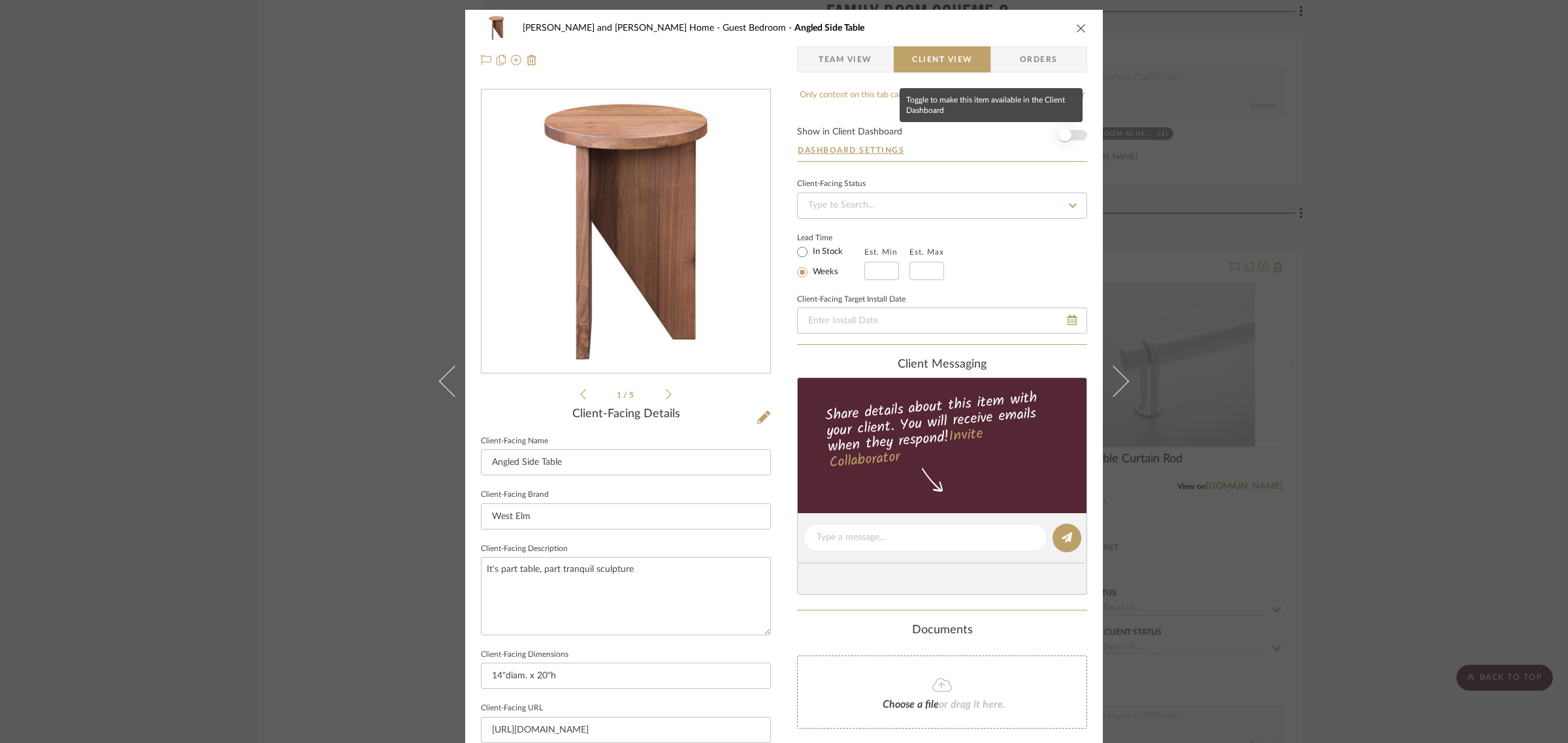
click at [1059, 132] on span "button" at bounding box center [1065, 134] width 13 height 13
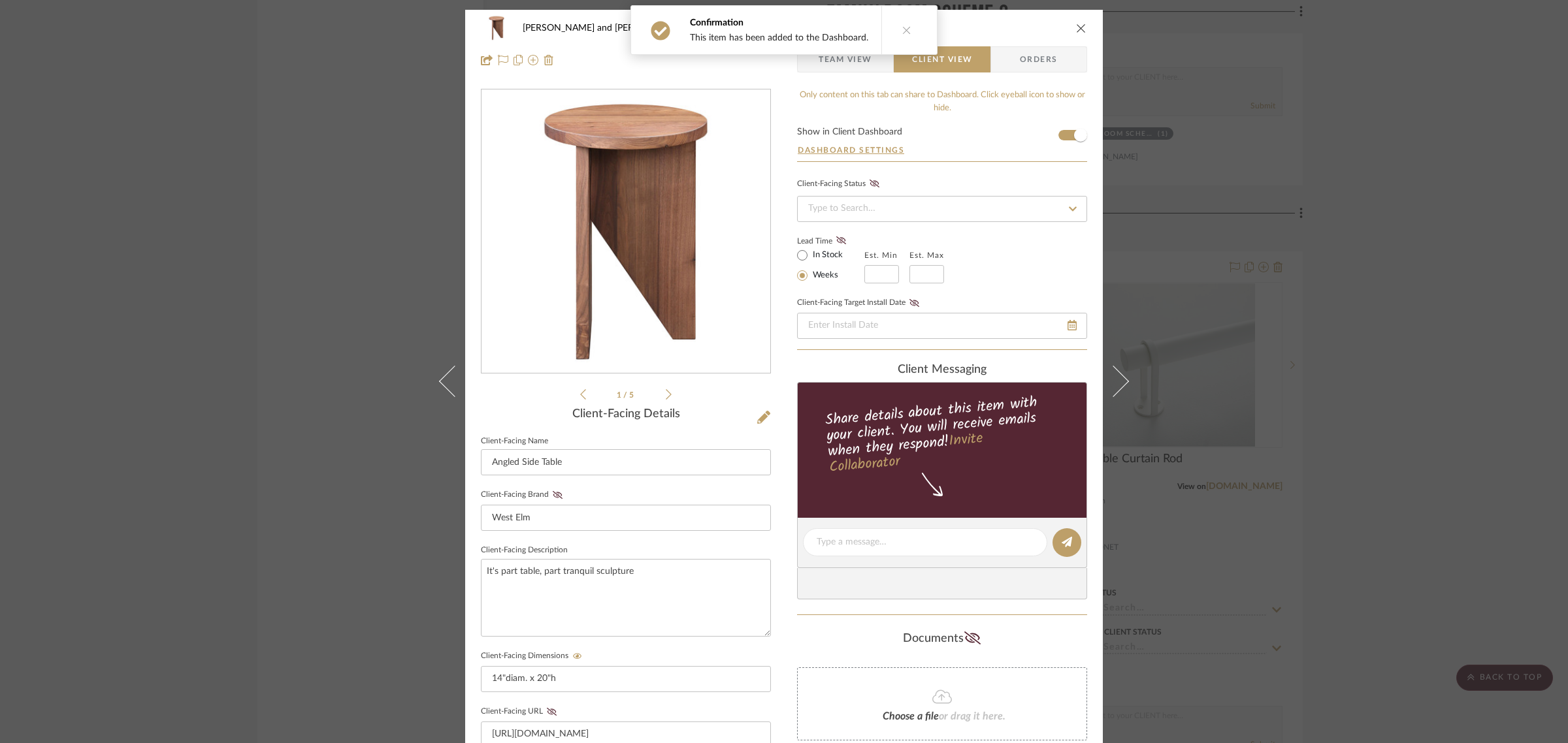
click at [295, 448] on div "[PERSON_NAME] and [PERSON_NAME] Home Guest Bedroom Angled Side Table Team View …" at bounding box center [784, 371] width 1568 height 743
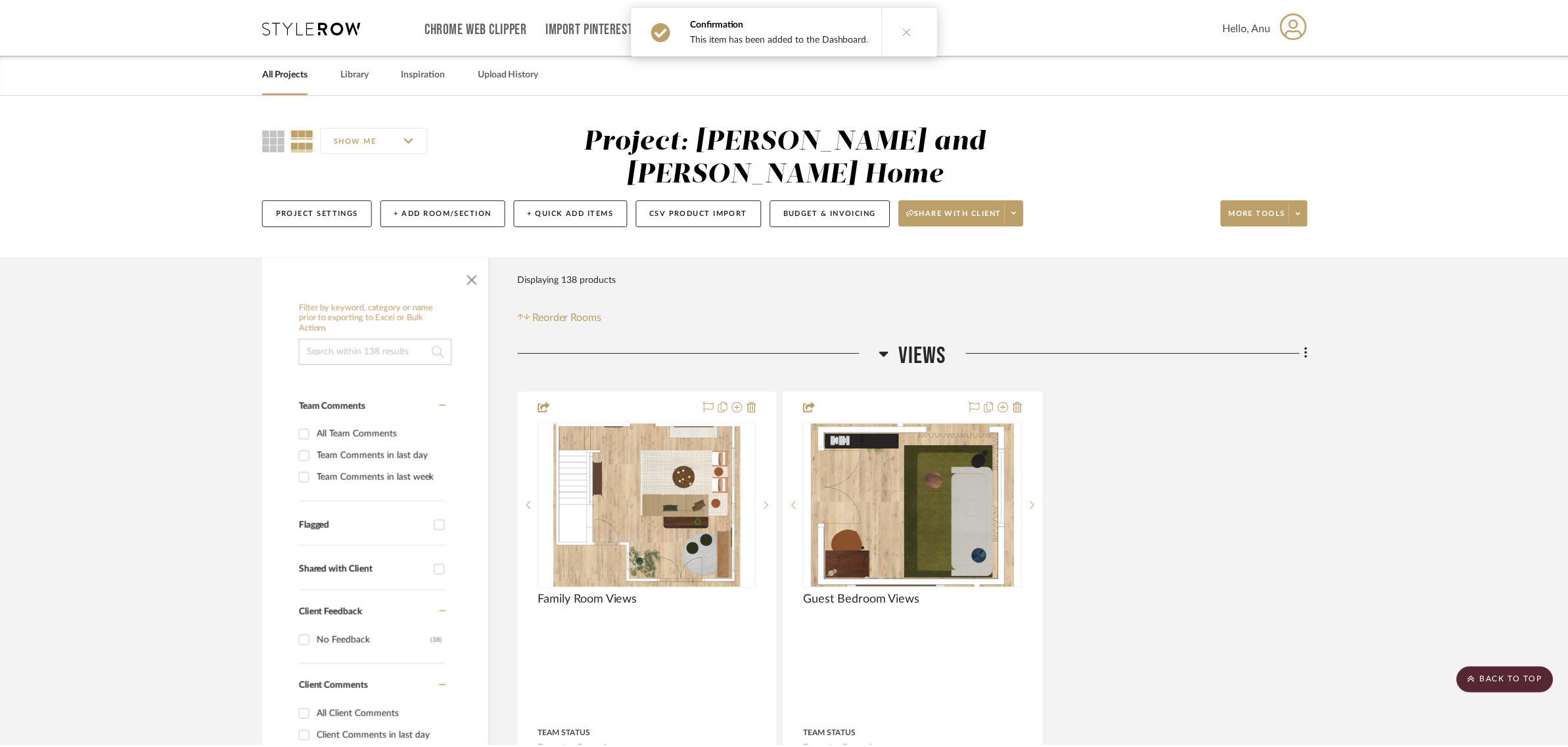
scroll to position [3283, 0]
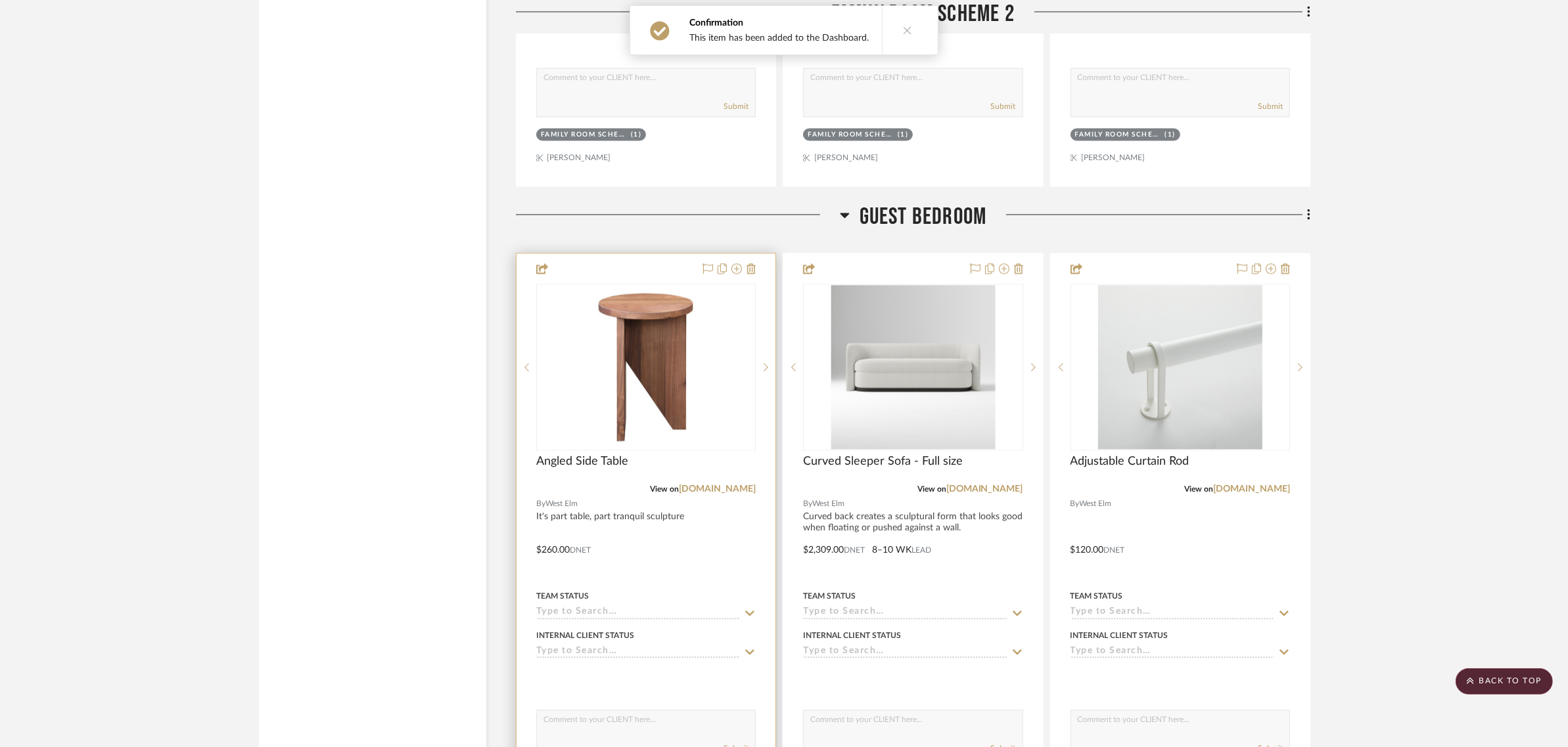
click at [638, 483] on div at bounding box center [645, 541] width 259 height 575
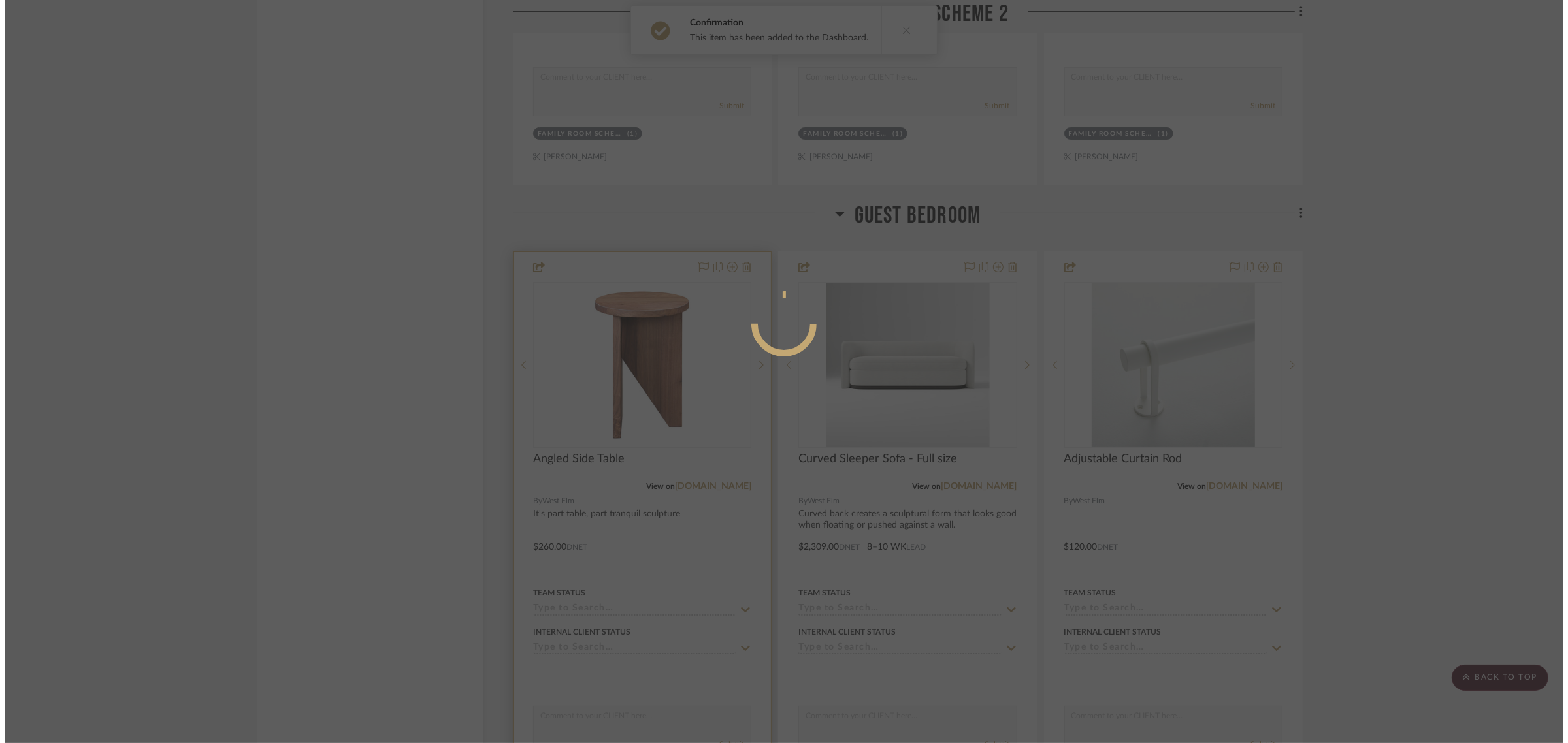
scroll to position [0, 0]
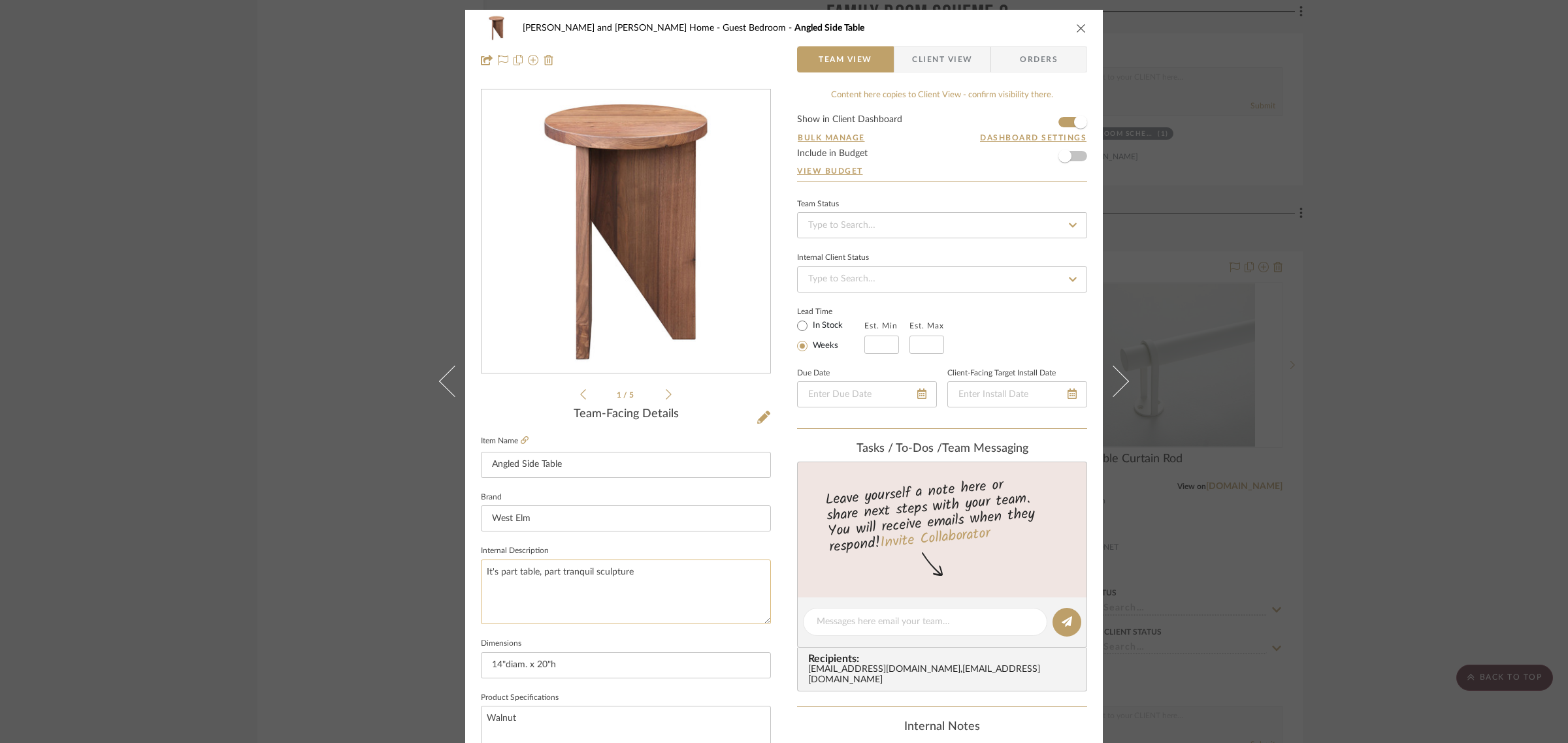
click at [491, 575] on textarea "It's part table, part tranquil sculpture" at bounding box center [626, 592] width 290 height 65
click at [673, 578] on textarea "This piece is part table, part tranquil sculpture" at bounding box center [626, 592] width 290 height 65
type textarea "This piece is part table, part tranquil sculpture, with an angled base and beau…"
click at [668, 541] on sr-form-field "Brand [GEOGRAPHIC_DATA]" at bounding box center [626, 516] width 290 height 54
click at [1429, 501] on div "[PERSON_NAME] and [PERSON_NAME] Home Guest Bedroom Angled Side Table Team View …" at bounding box center [784, 371] width 1568 height 743
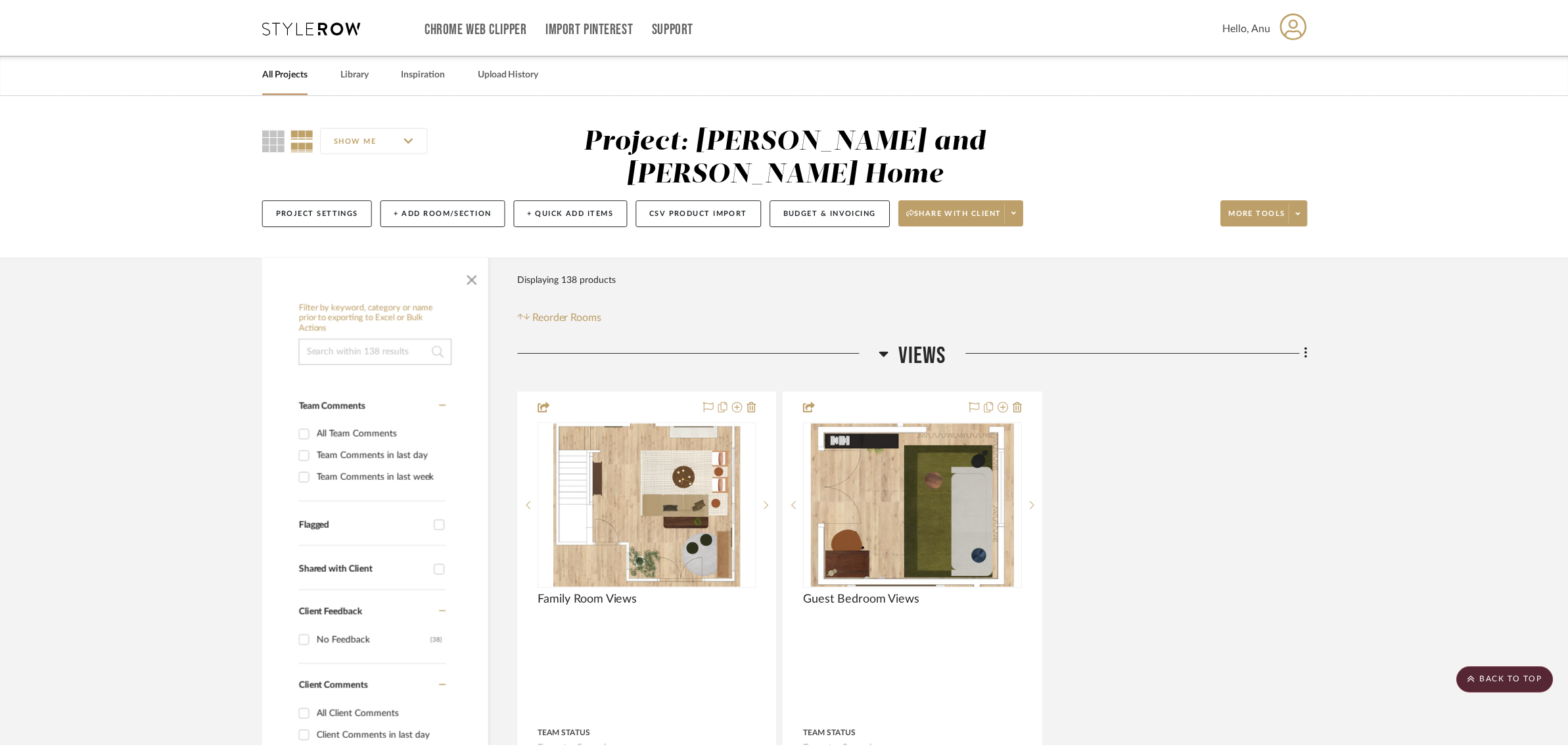
scroll to position [3283, 0]
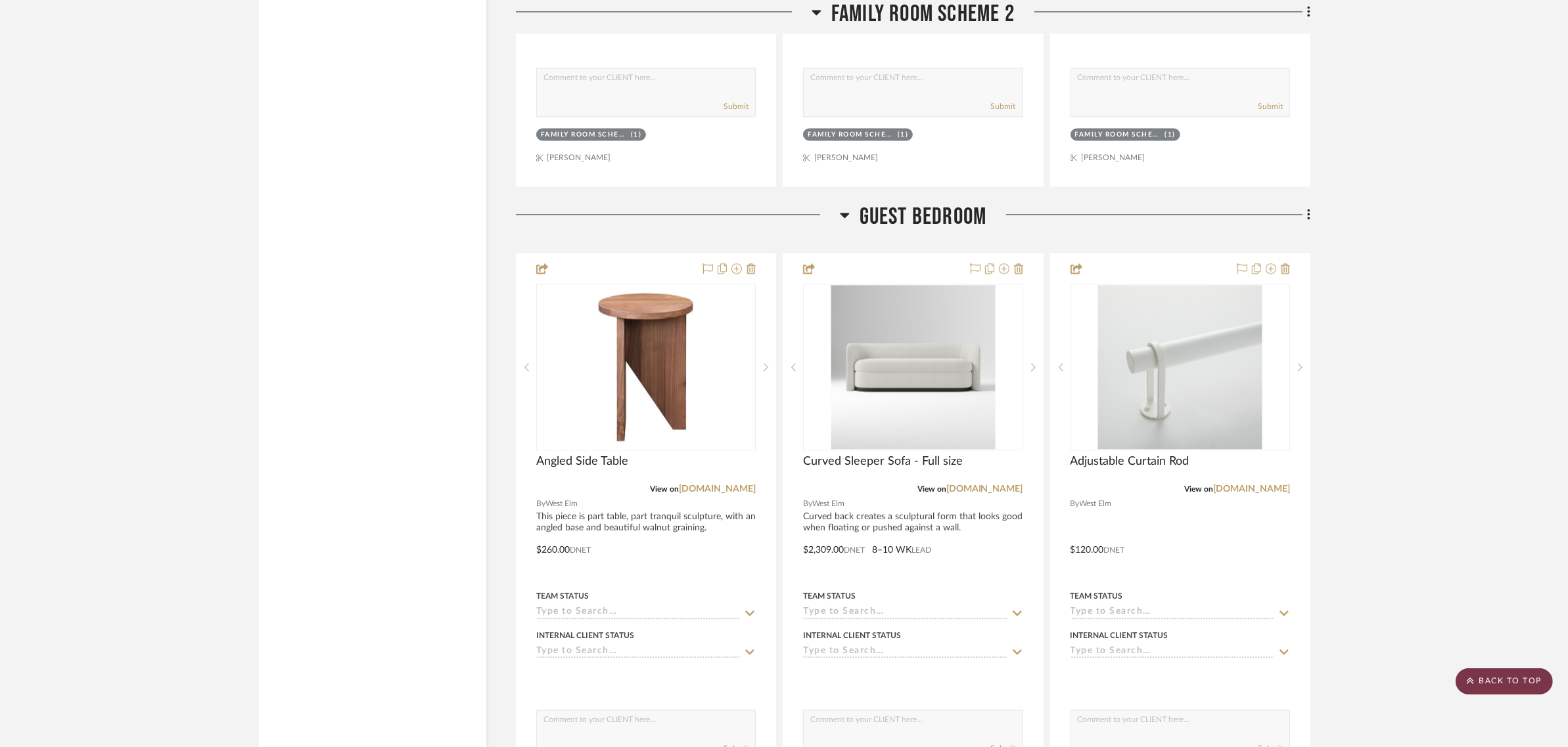
click at [1521, 681] on scroll-to-top-button "BACK TO TOP" at bounding box center [1504, 681] width 97 height 26
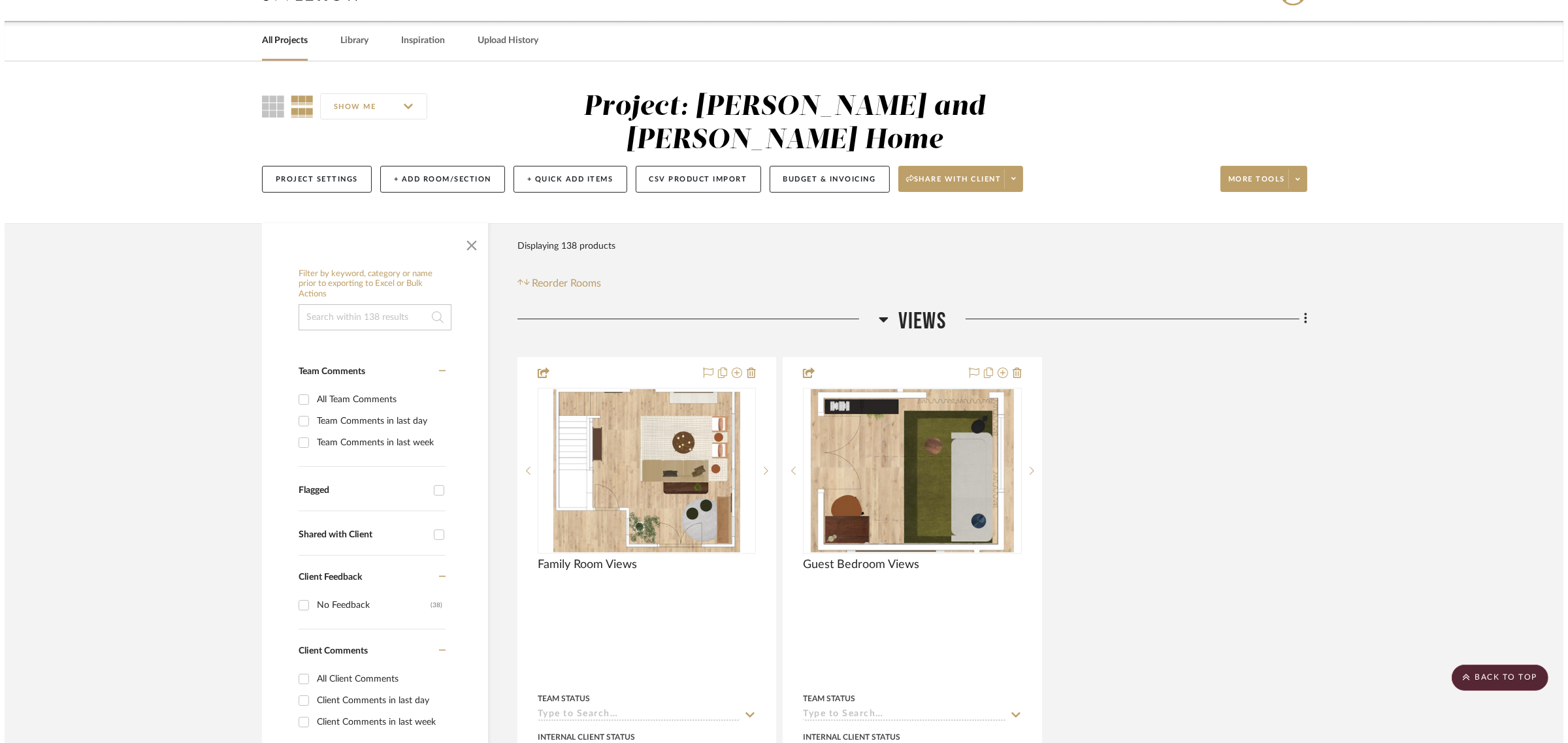
scroll to position [0, 0]
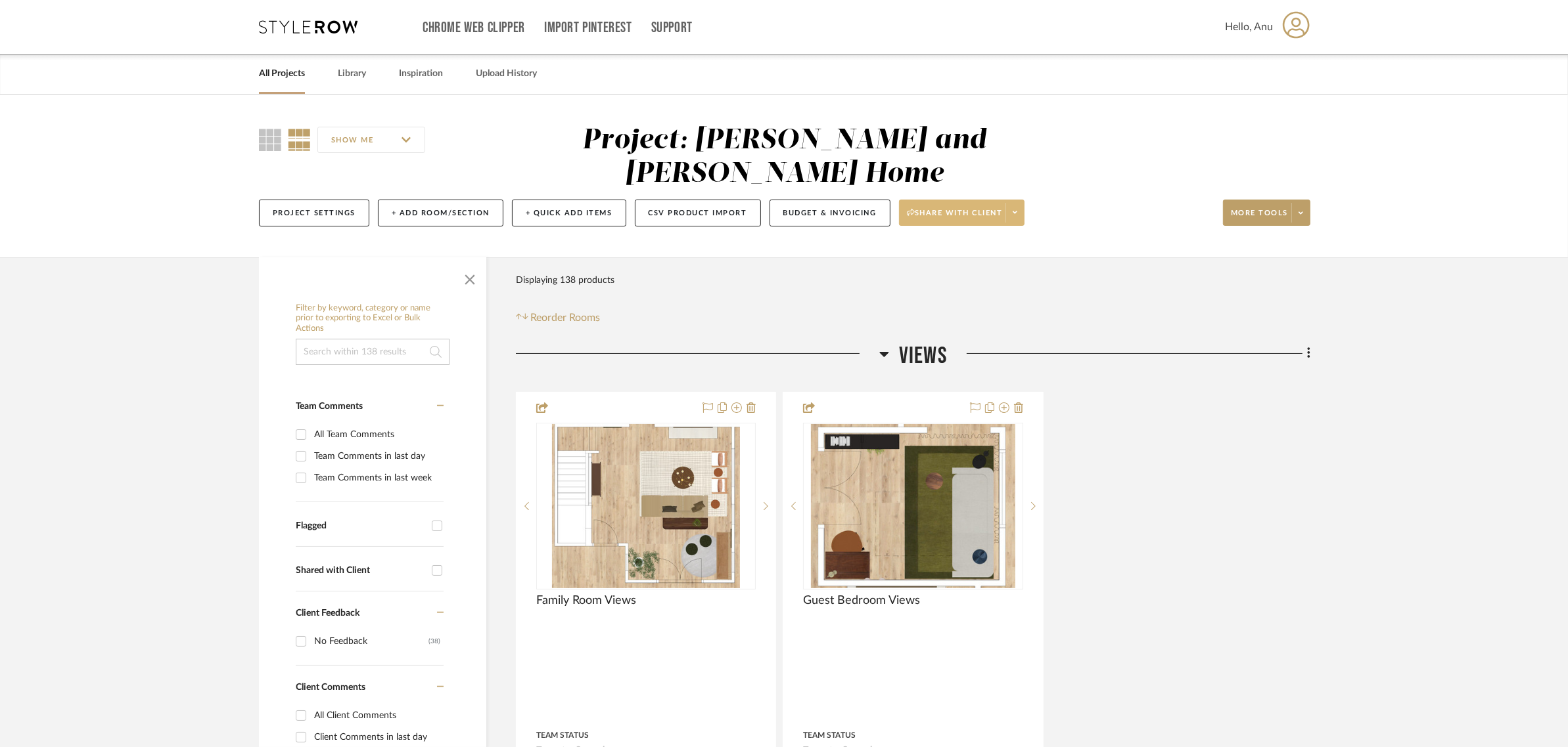
click at [923, 208] on span "Share with client" at bounding box center [954, 218] width 96 height 20
click at [950, 218] on span "Preview Client Dashboard" at bounding box center [969, 217] width 112 height 11
click at [960, 208] on span "Share with client" at bounding box center [954, 218] width 96 height 20
click at [947, 247] on span "Generate URL to Share" at bounding box center [969, 248] width 112 height 11
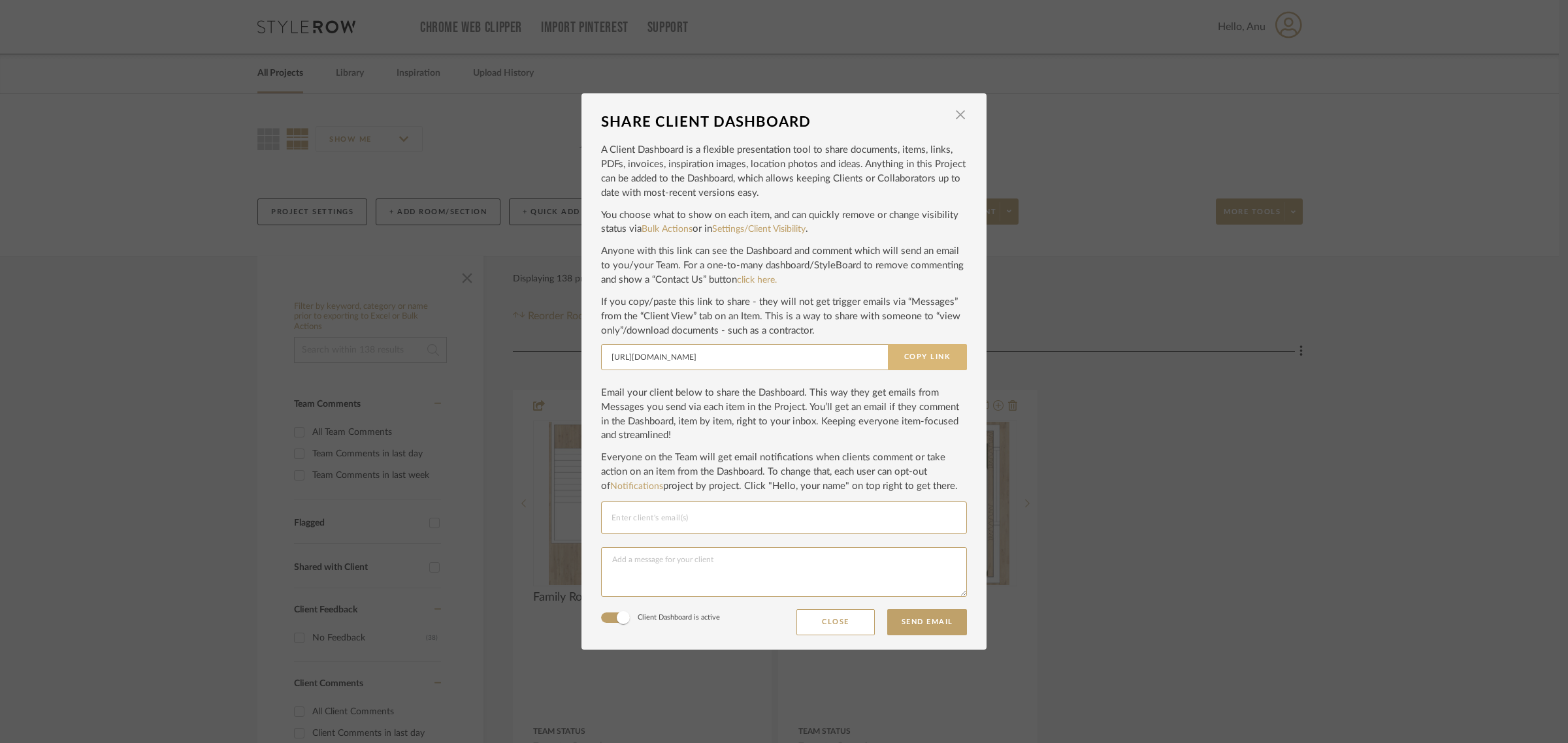
click at [916, 360] on button "Copy Link" at bounding box center [928, 357] width 79 height 26
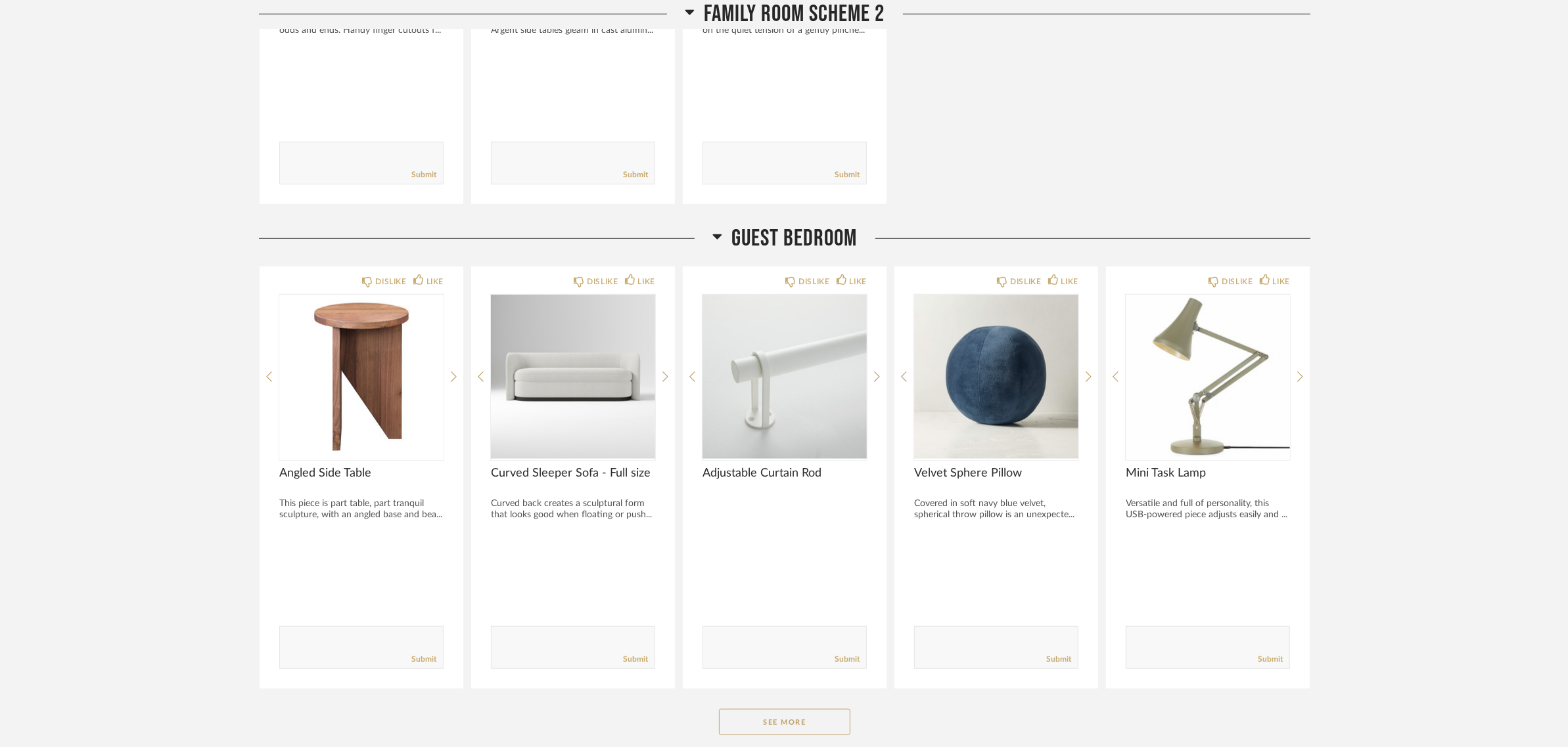
scroll to position [1551, 0]
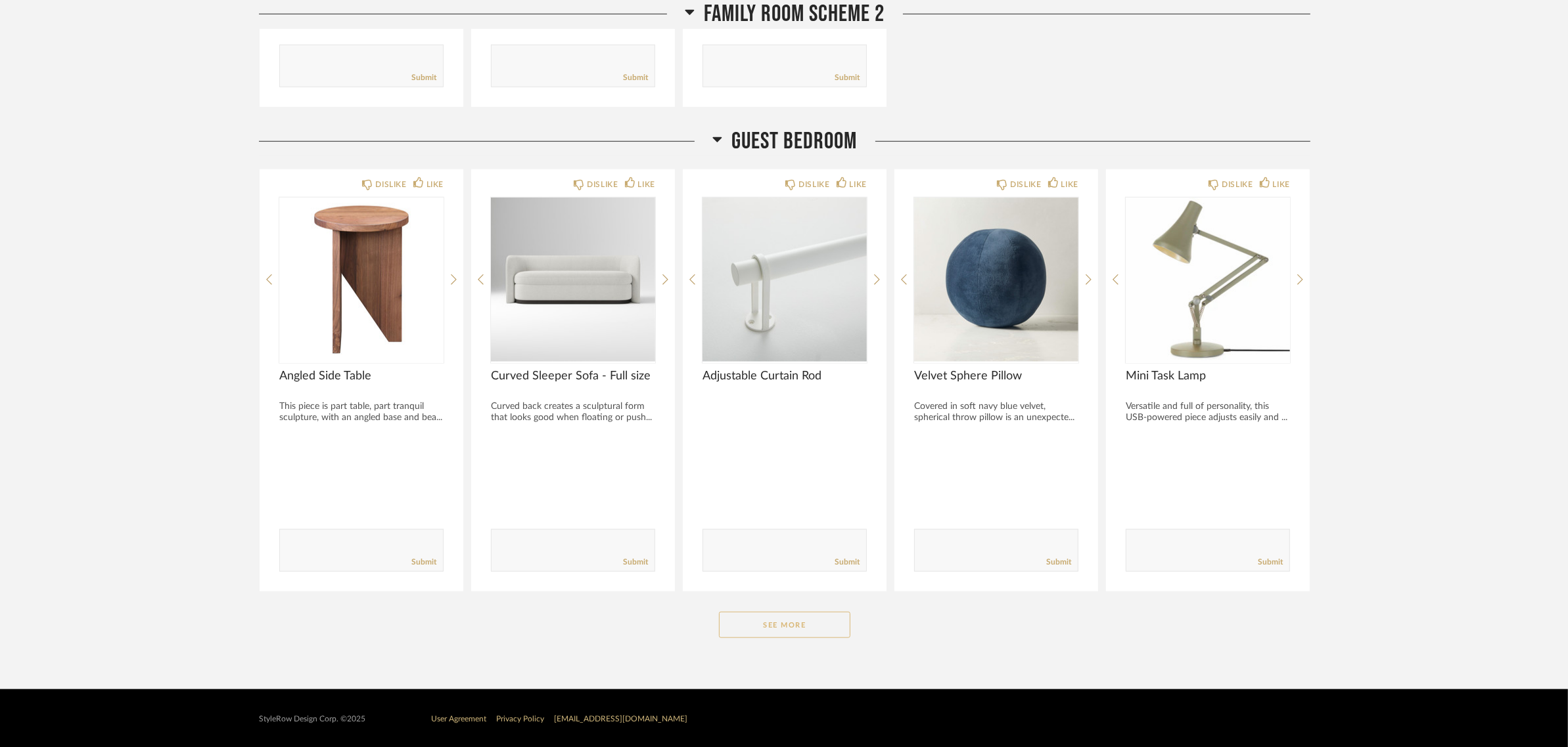
click at [770, 631] on button "See More" at bounding box center [785, 625] width 131 height 26
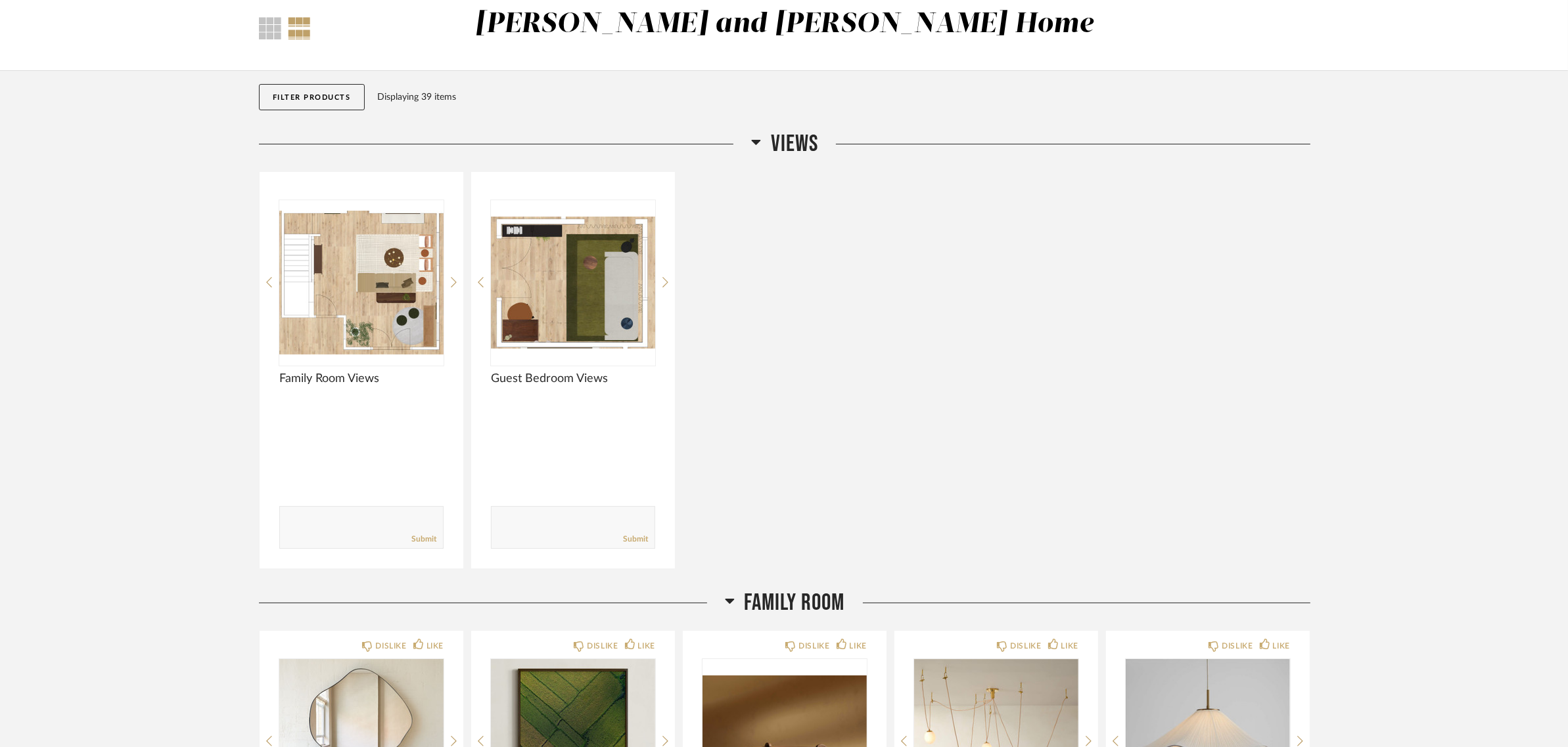
scroll to position [0, 0]
